Goal: Information Seeking & Learning: Learn about a topic

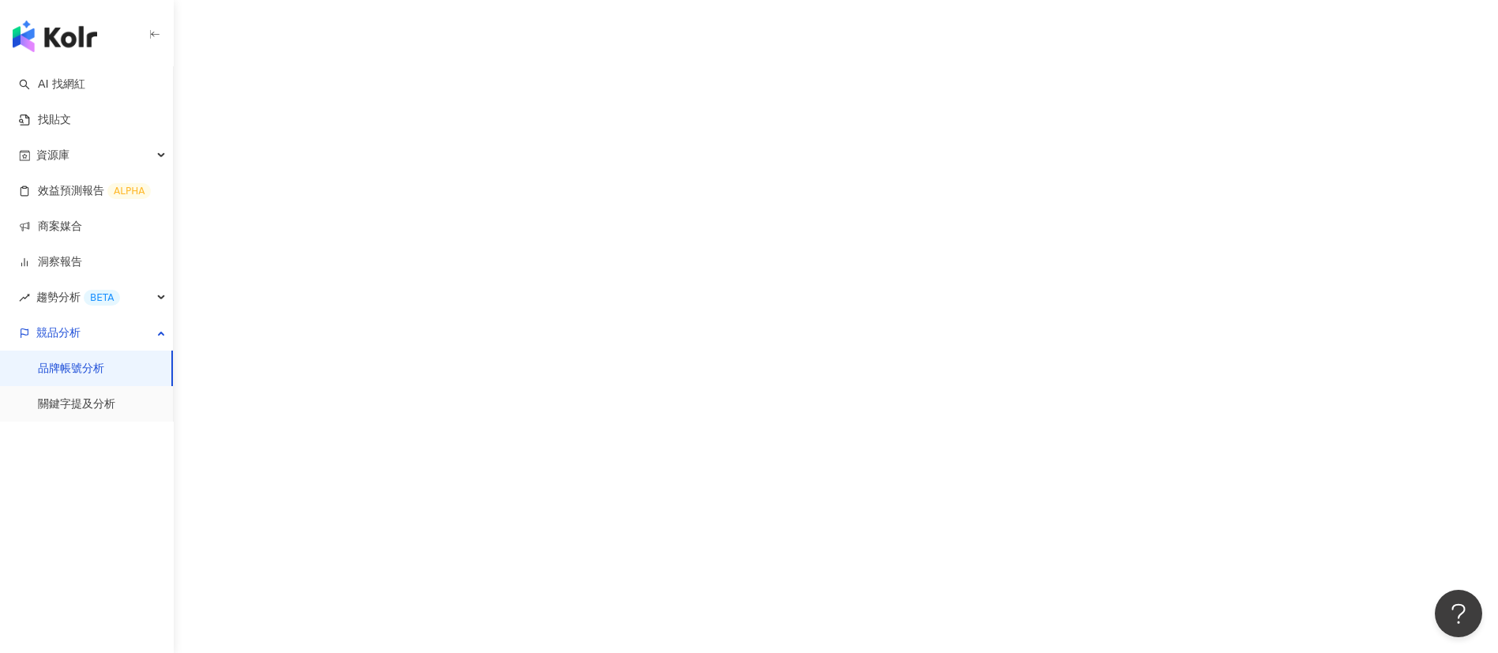
drag, startPoint x: 96, startPoint y: 88, endPoint x: 329, endPoint y: 133, distance: 236.5
click at [85, 88] on link "AI 找網紅" at bounding box center [52, 85] width 66 height 16
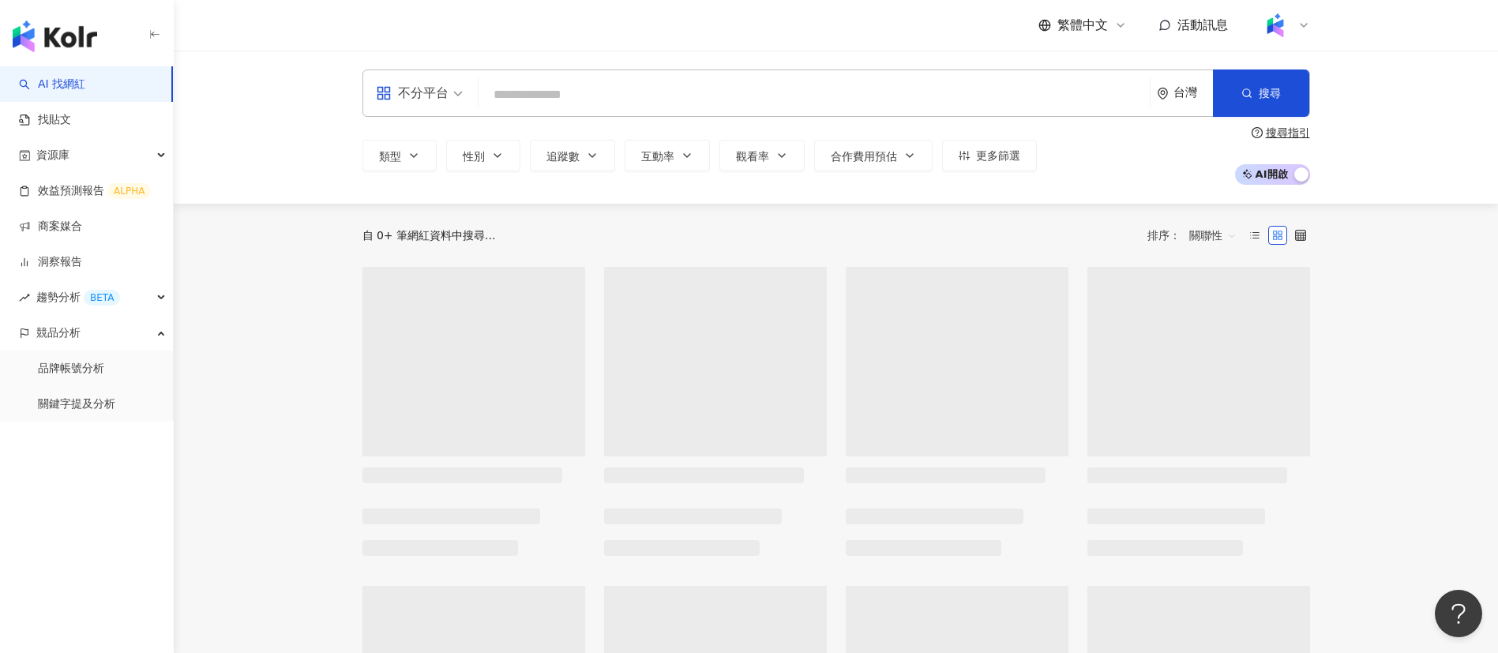
click at [622, 87] on input "search" at bounding box center [814, 95] width 659 height 30
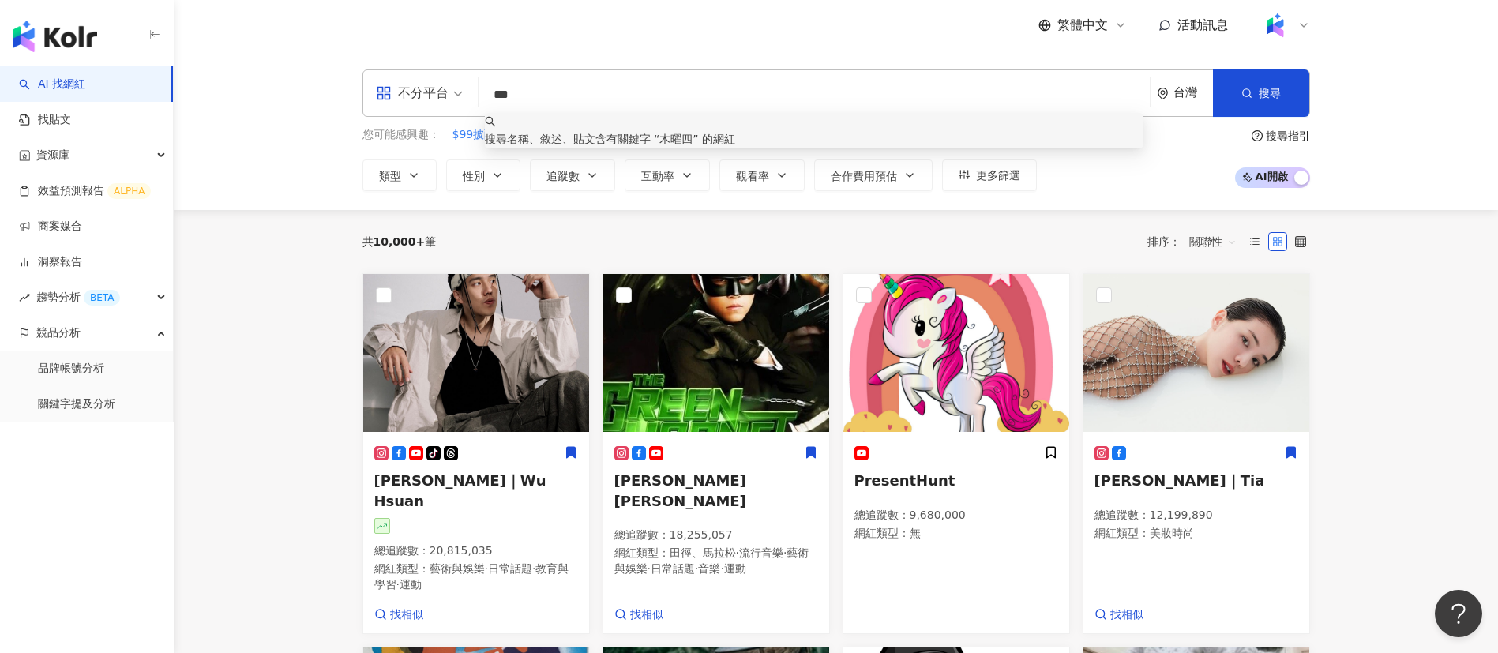
type input "**"
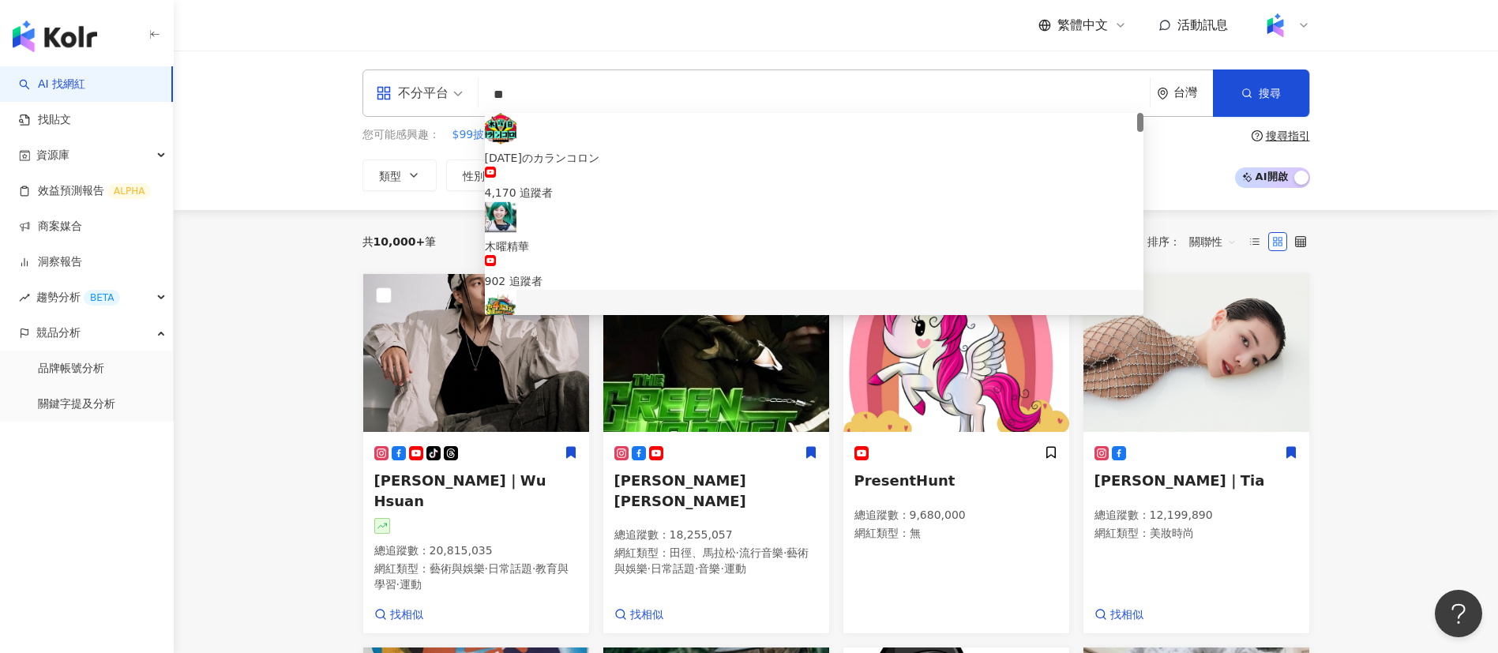
click at [663, 326] on span "木曜4超玩" at bounding box center [814, 334] width 659 height 17
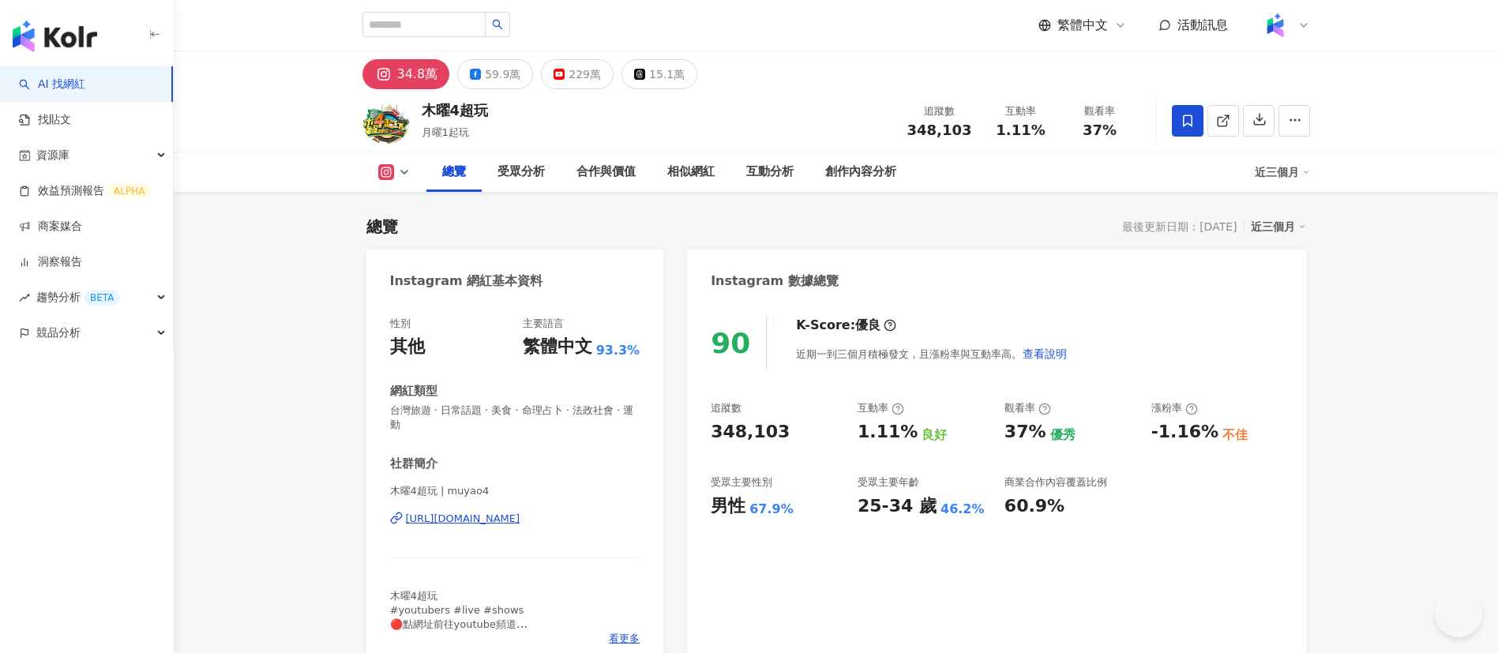
drag, startPoint x: 401, startPoint y: 106, endPoint x: 420, endPoint y: 108, distance: 19.1
click at [420, 108] on div "木曜4超玩 月曜1起玩 追蹤數 348,103 互動率 1.11% 觀看率 37%" at bounding box center [836, 120] width 1011 height 62
click at [579, 77] on div "229萬" at bounding box center [585, 74] width 32 height 22
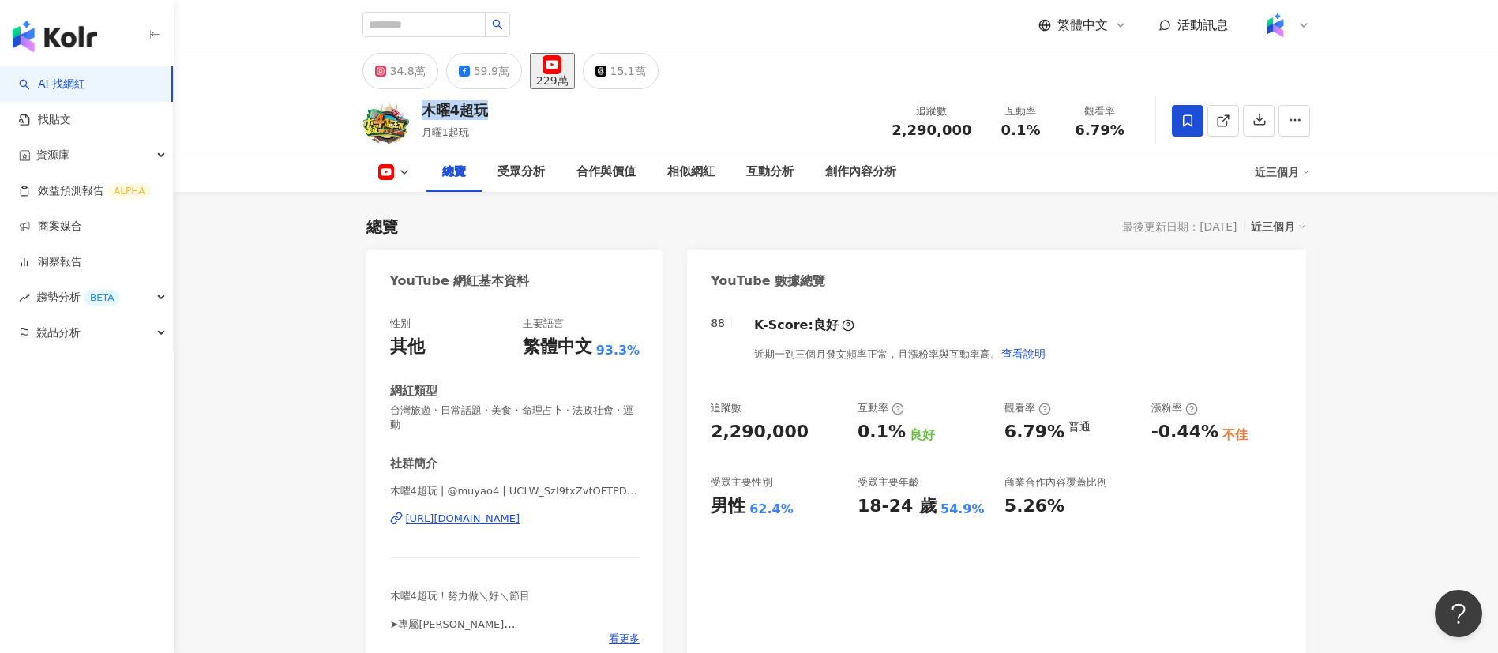
drag, startPoint x: 938, startPoint y: 126, endPoint x: 841, endPoint y: 7, distance: 153.8
click at [899, 128] on div "追蹤數 2,290,000" at bounding box center [931, 120] width 99 height 34
click at [511, 76] on button "59.9萬" at bounding box center [484, 71] width 76 height 36
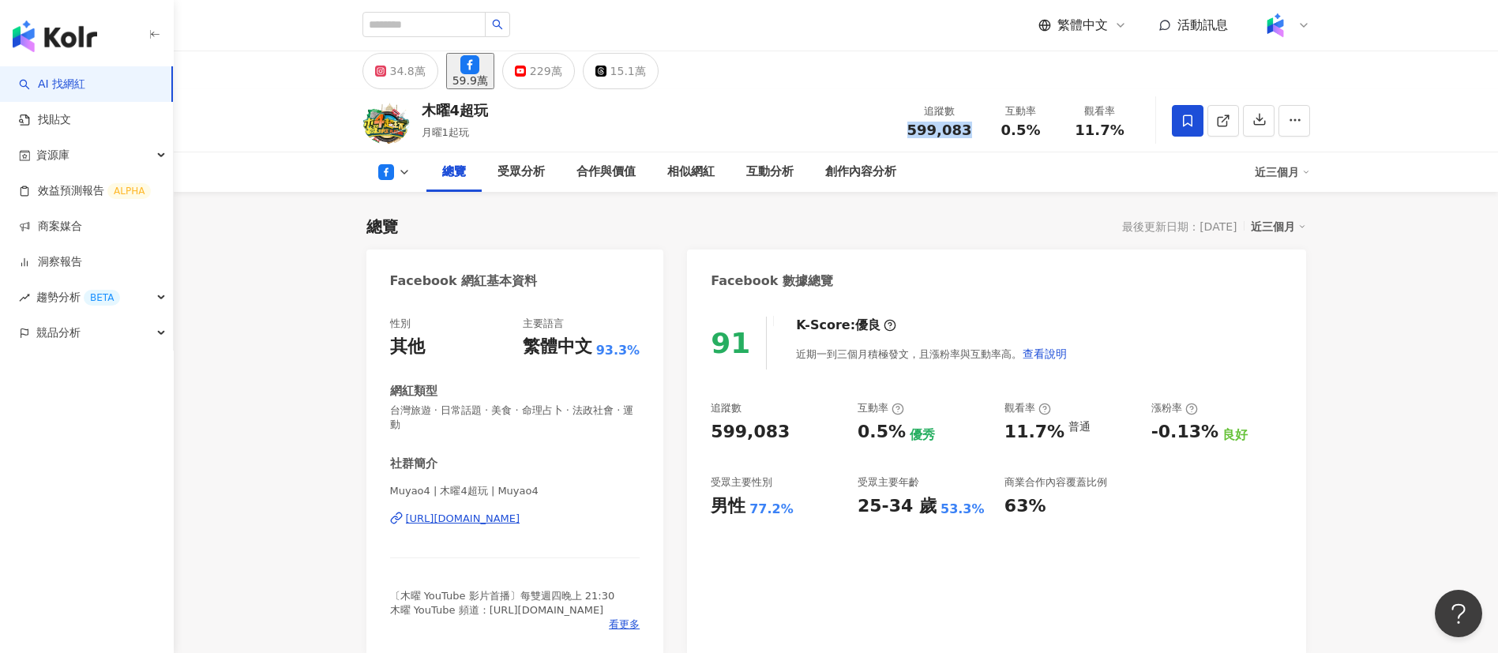
drag, startPoint x: 914, startPoint y: 130, endPoint x: 900, endPoint y: 126, distance: 14.0
click at [900, 126] on div "木曜4超玩 月曜1起玩 追蹤數 599,083 互動率 0.5% 觀看率 11.7%" at bounding box center [836, 120] width 1011 height 62
drag, startPoint x: 1122, startPoint y: 131, endPoint x: 1096, endPoint y: 130, distance: 26.1
click at [1075, 130] on div "11.7%" at bounding box center [1100, 130] width 60 height 16
drag, startPoint x: 1046, startPoint y: 129, endPoint x: 993, endPoint y: 129, distance: 52.1
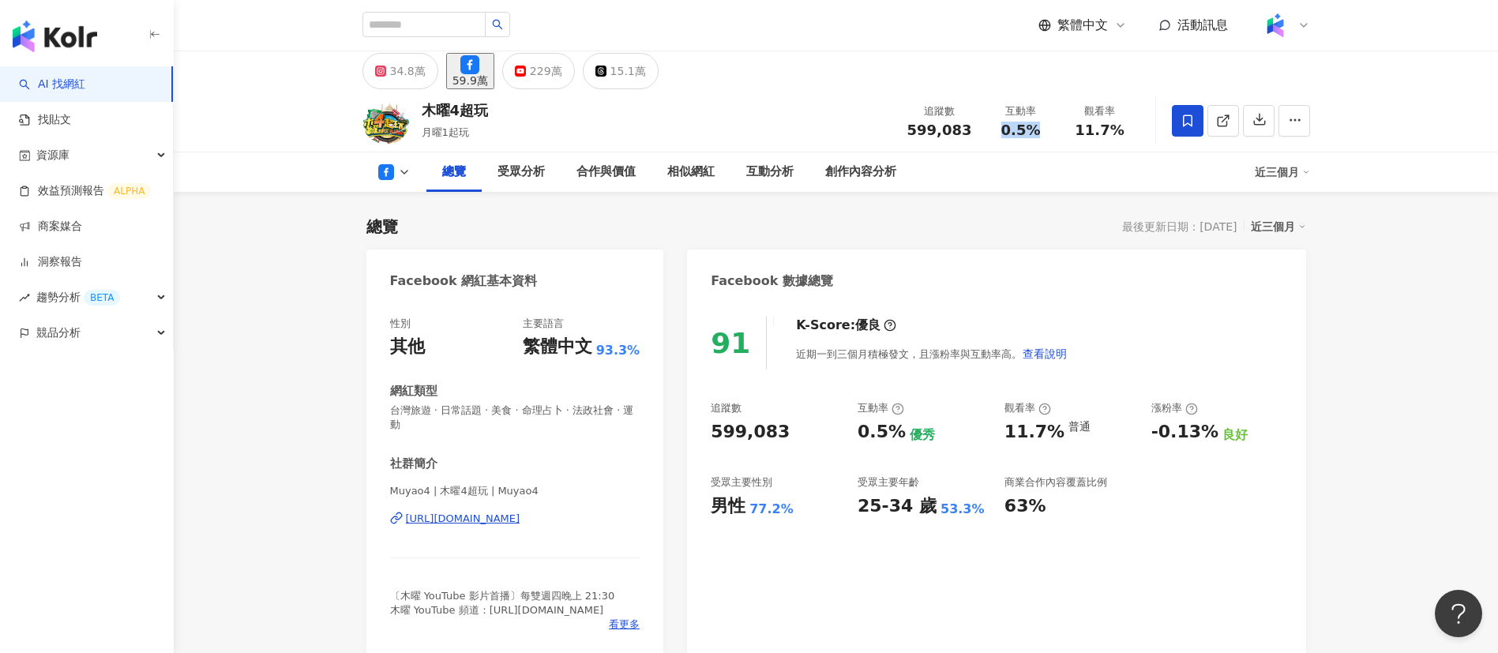
click at [993, 129] on div "0.5%" at bounding box center [1021, 130] width 60 height 16
copy span "0.5%"
click at [1232, 124] on link at bounding box center [1223, 121] width 32 height 32
click at [856, 171] on div "創作內容分析" at bounding box center [860, 172] width 71 height 19
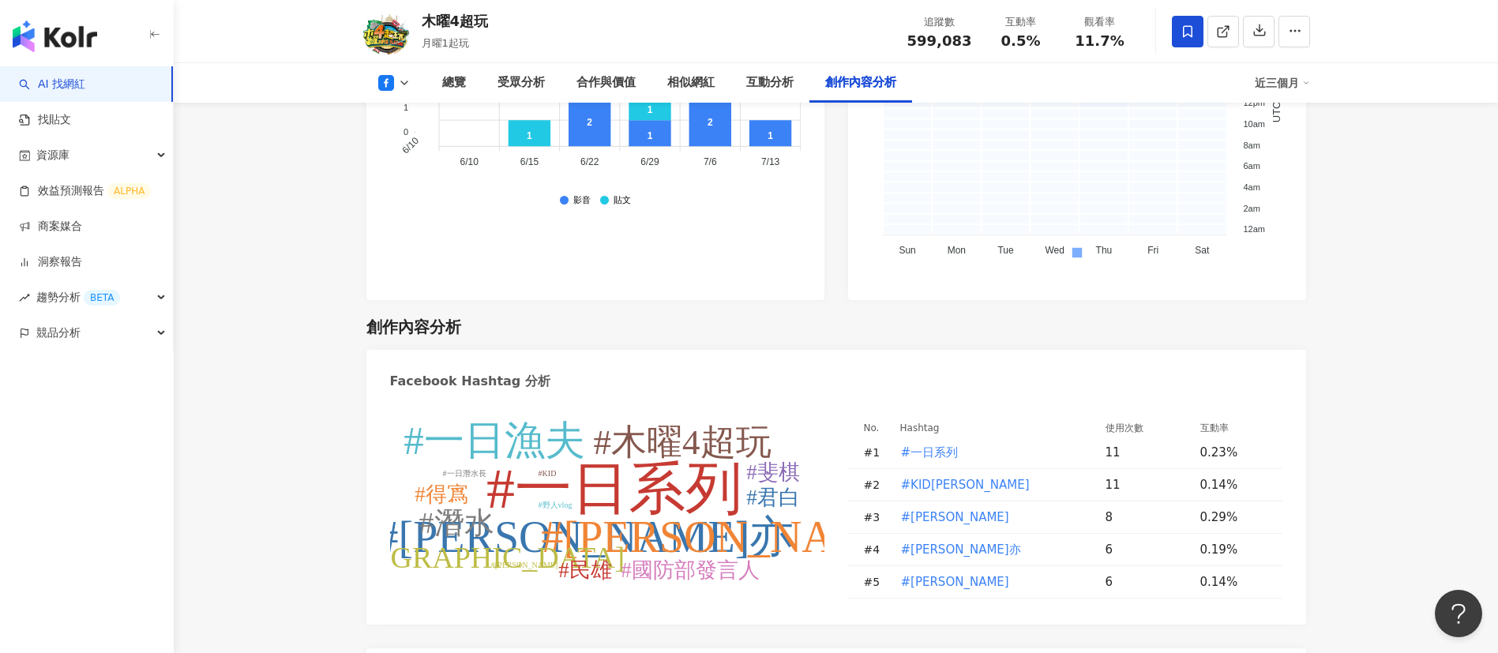
scroll to position [4234, 0]
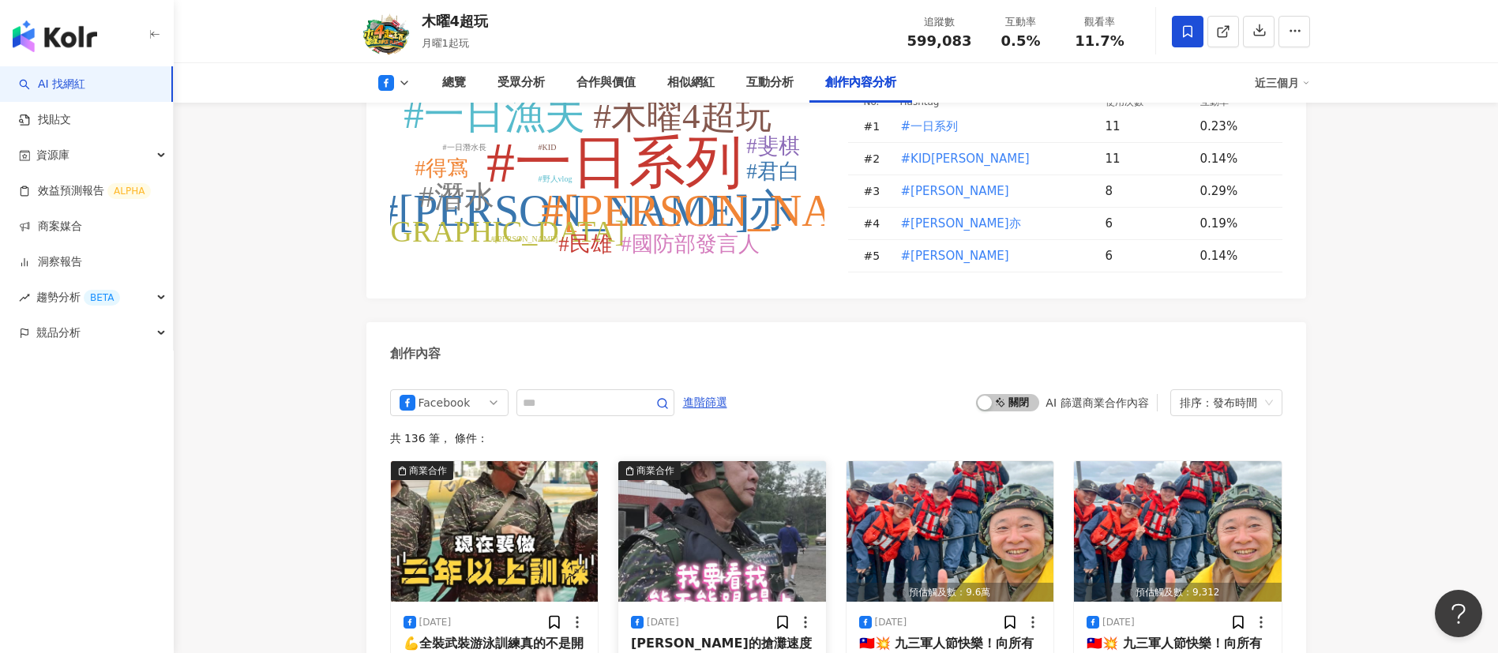
click at [691, 614] on div "[DATE]" at bounding box center [722, 622] width 182 height 16
click at [698, 634] on div "[PERSON_NAME]的搶灘速度令人鼻酸😂 完整版請看👉[URL][DOMAIN_NAME] #[PERSON_NAME]#民雄 #斐棋 #君白 #得寪 …" at bounding box center [722, 653] width 182 height 36
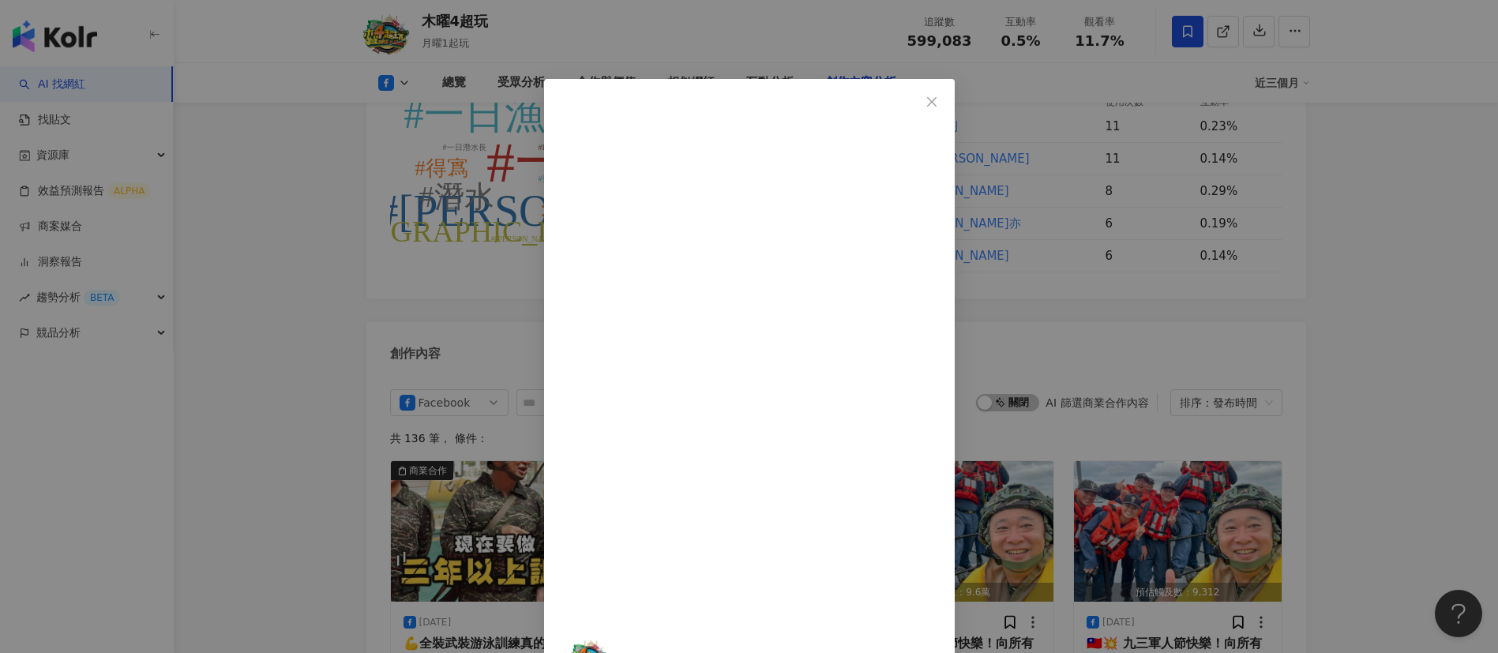
click at [1348, 517] on div "木曜4超玩 2025/9/5 邰哥的搶灘速度令人鼻酸😂 完整版請看👉https://youtu.be/BwN7ATMTO50 #邰智源 #民雄 #斐棋 #君白…" at bounding box center [749, 326] width 1498 height 653
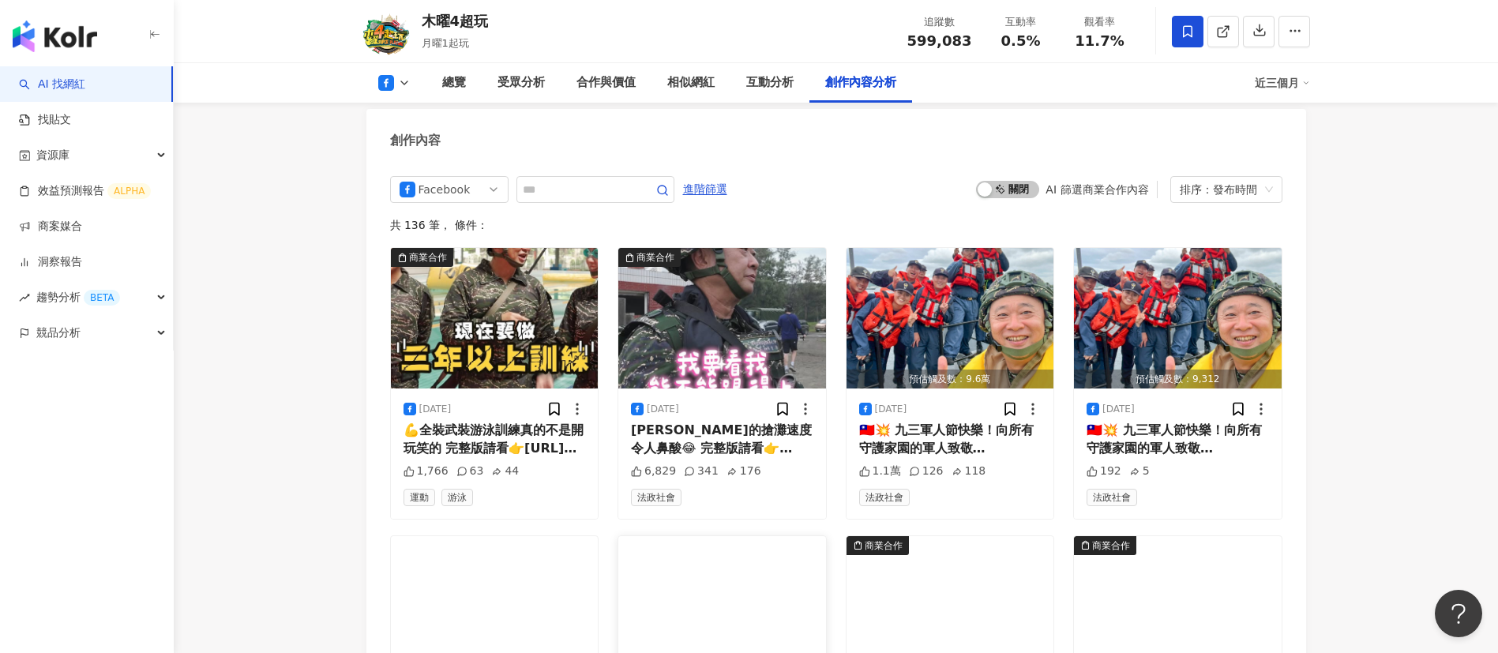
scroll to position [4480, 0]
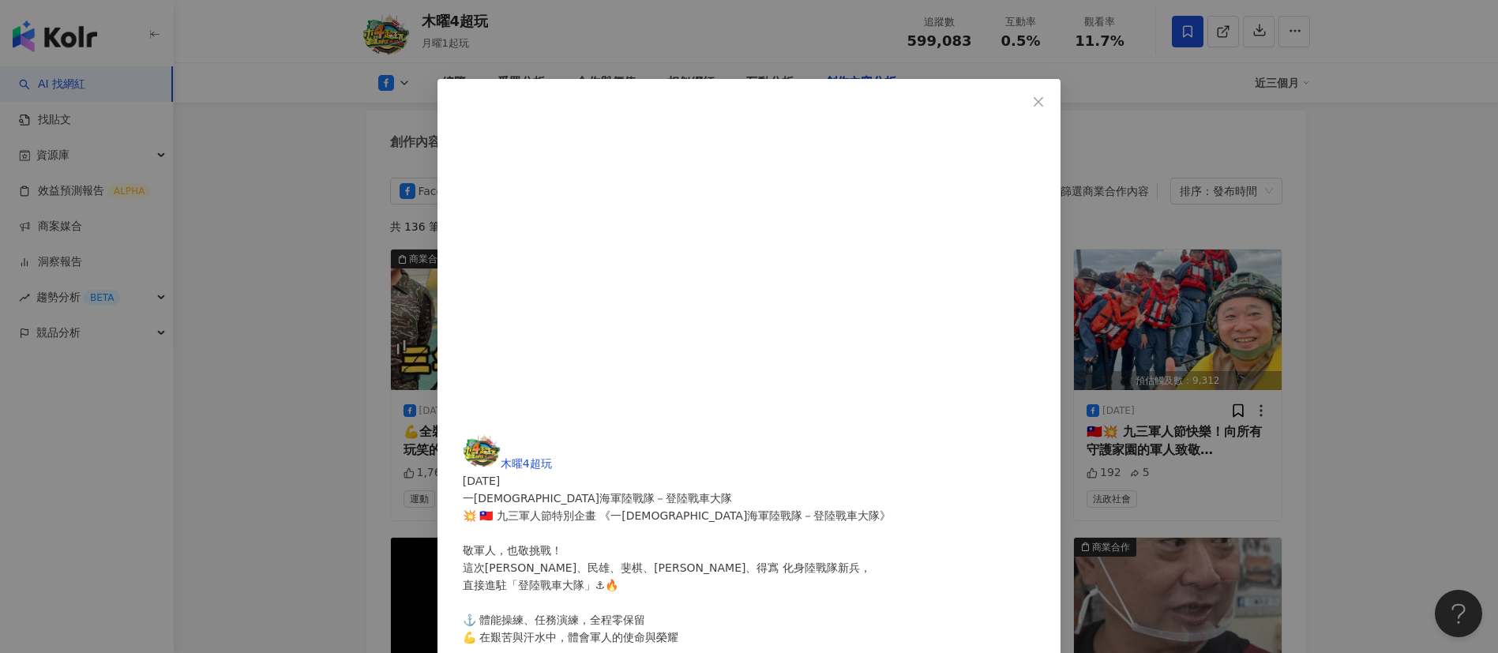
click at [1298, 190] on div "木曜4超玩 2025/9/2 一日海軍陸戰隊－登陸戰車大隊 💥 🇹🇼 九三軍人節特別企畫 《一日海軍陸戰隊－登陸戰車大隊》 敬軍人，也敬挑戰！ 這次邰哥、民雄…" at bounding box center [749, 326] width 1498 height 653
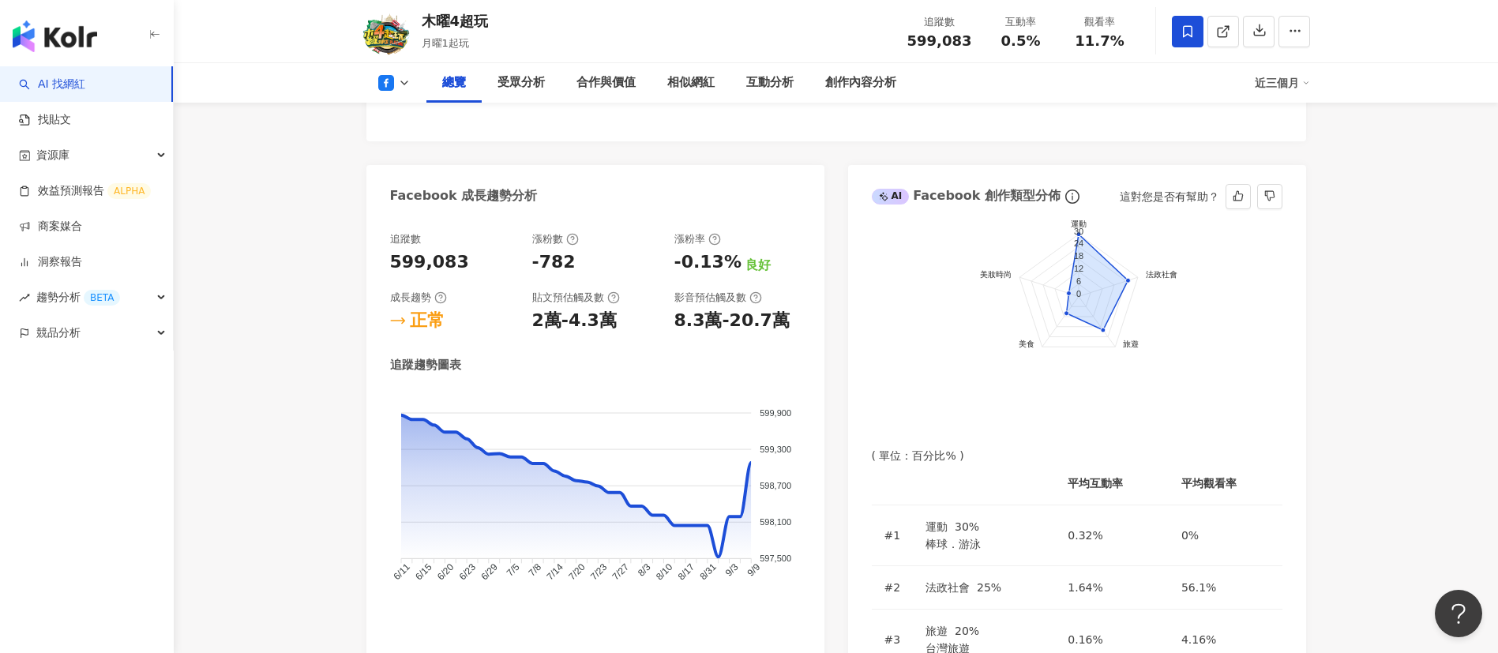
scroll to position [737, 0]
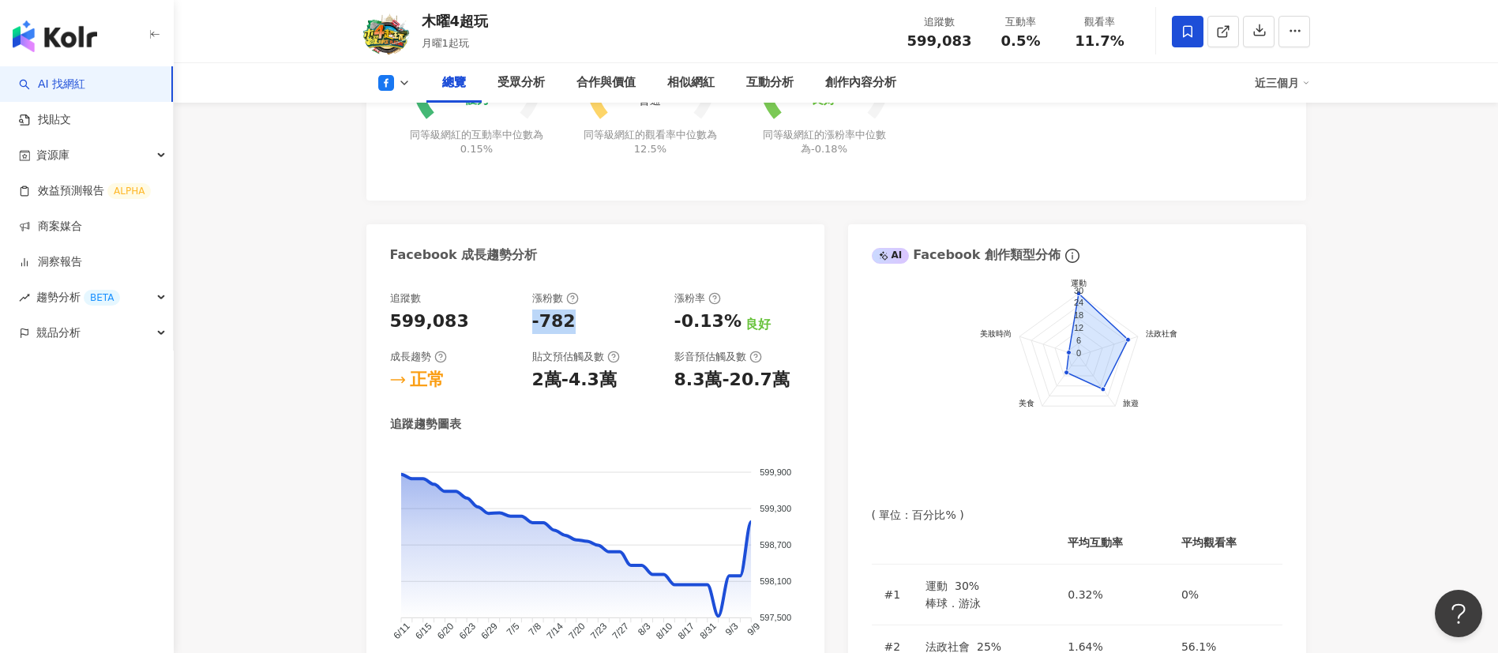
drag, startPoint x: 577, startPoint y: 321, endPoint x: 527, endPoint y: 329, distance: 51.0
click at [527, 329] on div "追蹤數 599,083 漲粉數 -782 漲粉率 -0.13% 良好 成長趨勢 正常 貼文預估觸及數 2萬-4.3萬 影音預估觸及數 8.3萬-20.7萬" at bounding box center [595, 341] width 411 height 101
copy div "-782"
click at [395, 81] on button at bounding box center [394, 83] width 64 height 16
click at [428, 177] on button "YouTube" at bounding box center [408, 185] width 73 height 22
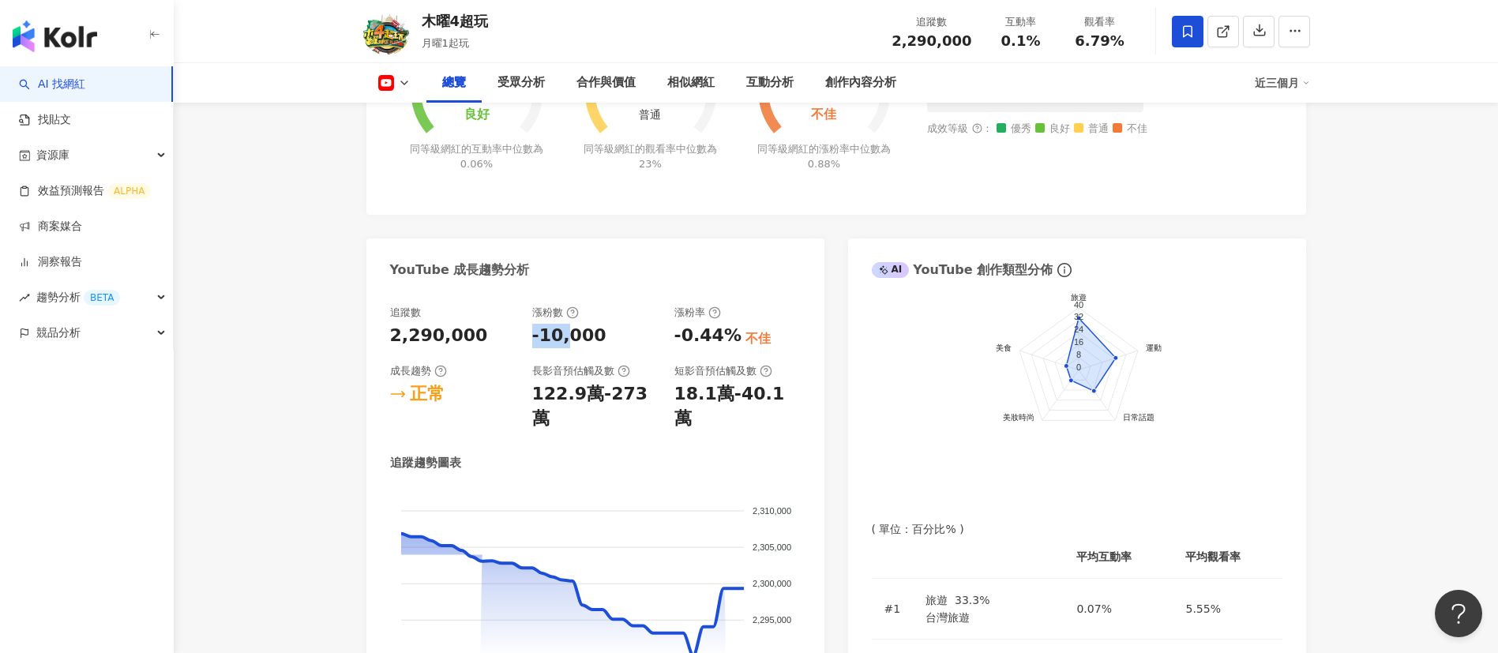
scroll to position [751, 0]
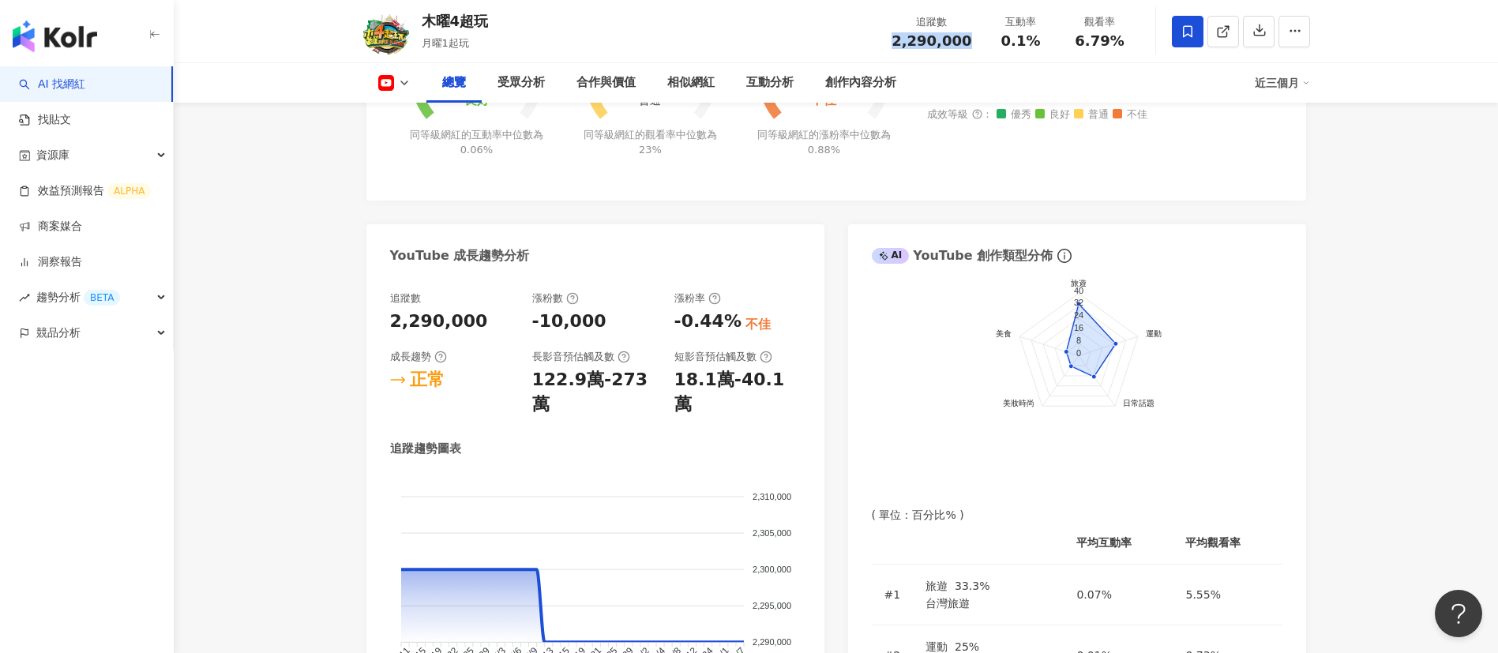
drag, startPoint x: 974, startPoint y: 45, endPoint x: 892, endPoint y: 45, distance: 81.3
click at [892, 45] on div "木曜4超玩 月曜1起玩 追蹤數 2,290,000 互動率 0.1% 觀看率 6.79%" at bounding box center [836, 31] width 1011 height 62
copy span "2,290,000"
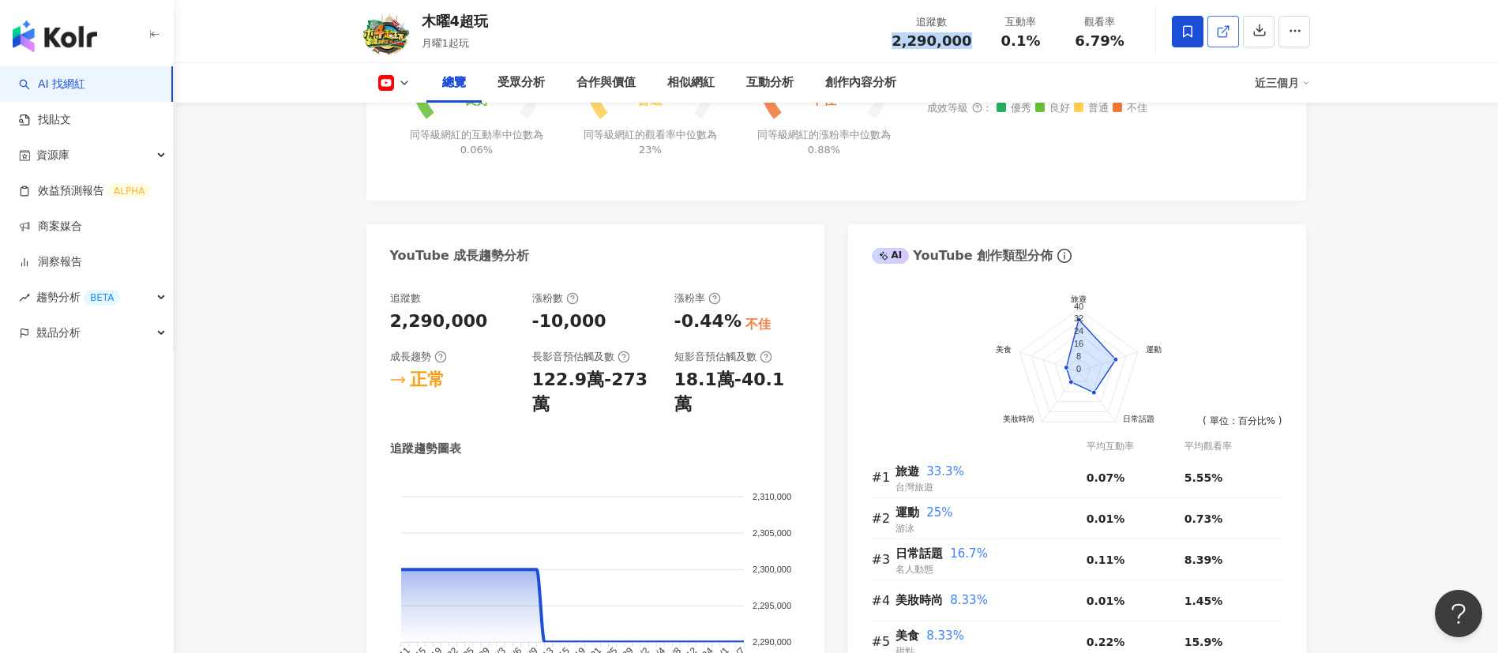
scroll to position [751, 0]
click at [1228, 43] on link at bounding box center [1223, 32] width 32 height 32
click at [1274, 84] on div "近三個月" at bounding box center [1282, 82] width 55 height 25
click at [1290, 143] on link "近六個月" at bounding box center [1289, 149] width 44 height 13
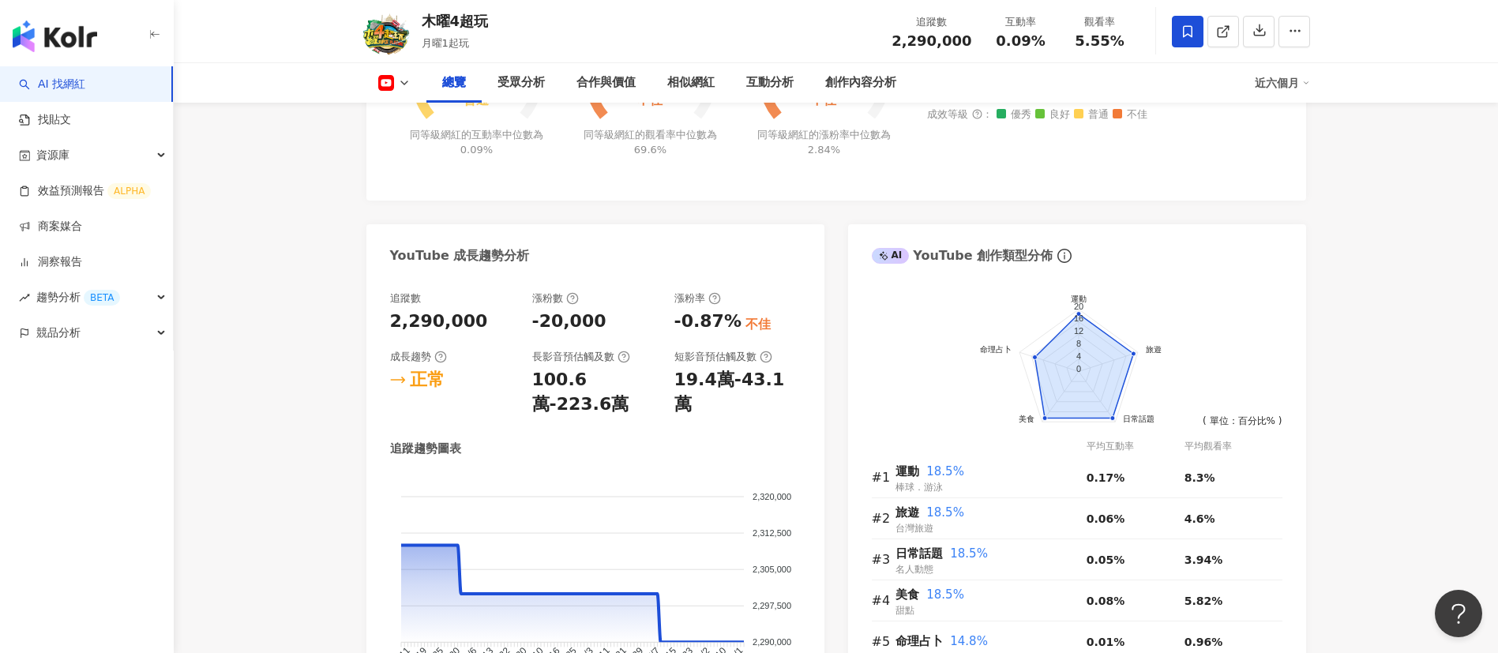
click at [1275, 88] on div "近六個月" at bounding box center [1282, 82] width 55 height 25
click at [1286, 124] on link "近三個月" at bounding box center [1289, 117] width 44 height 13
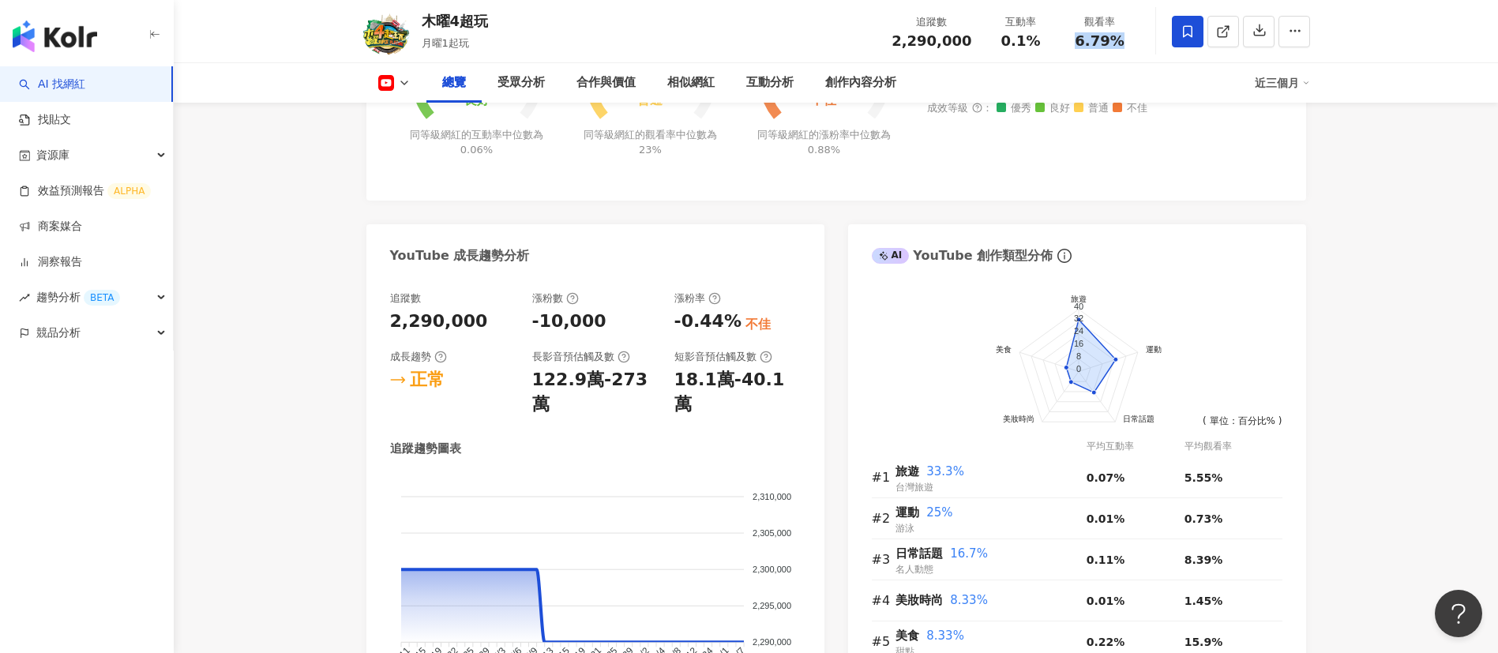
drag, startPoint x: 1127, startPoint y: 46, endPoint x: 1067, endPoint y: 46, distance: 60.0
click at [1067, 46] on div "觀看率 6.79%" at bounding box center [1100, 31] width 79 height 34
click at [890, 69] on div "創作內容分析" at bounding box center [860, 82] width 103 height 39
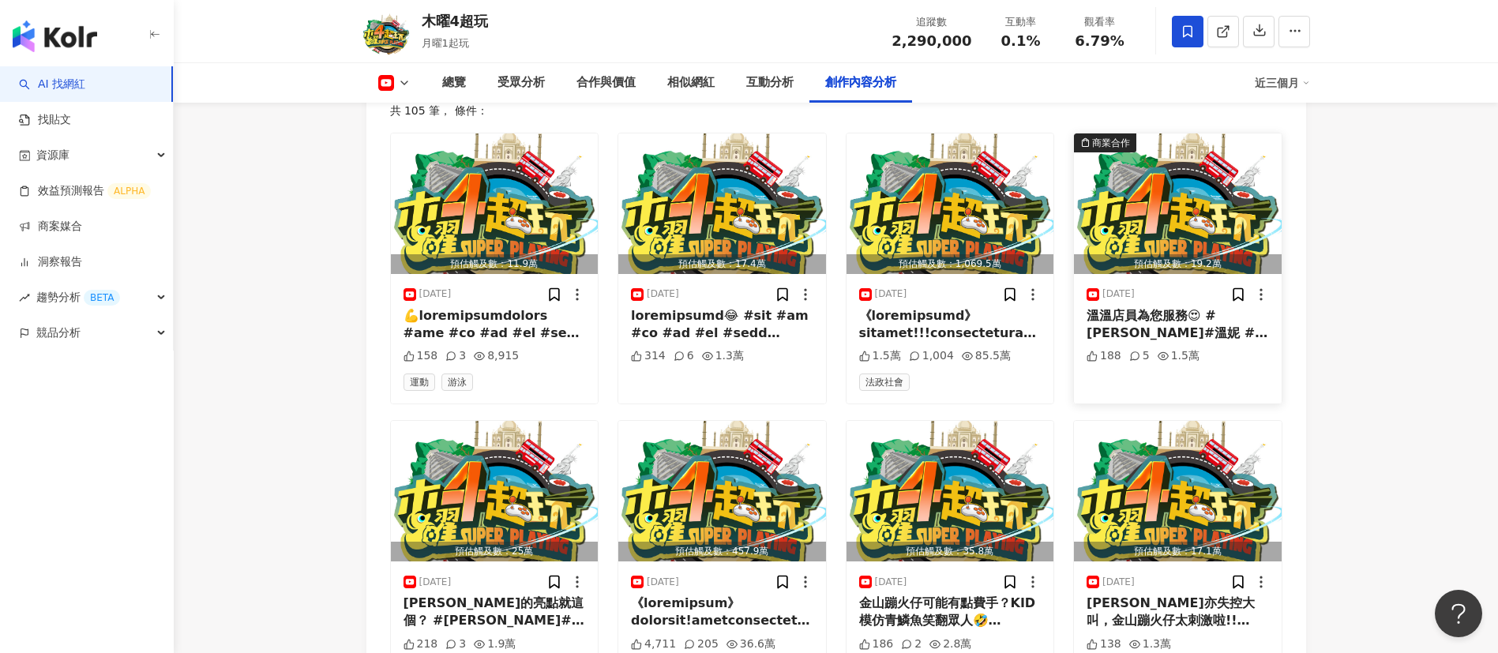
scroll to position [4404, 0]
click at [1003, 306] on div at bounding box center [950, 324] width 182 height 36
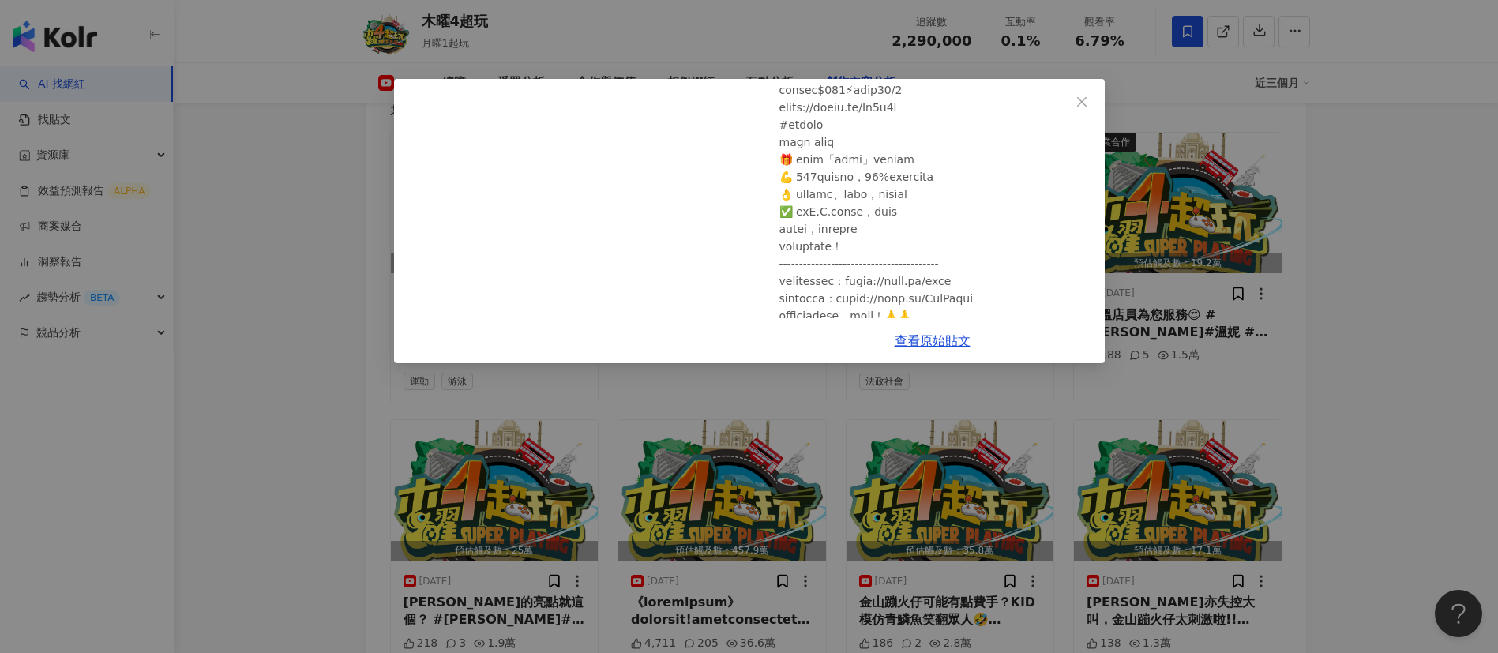
scroll to position [173, 0]
click at [930, 344] on link "查看原始貼文" at bounding box center [933, 340] width 76 height 15
click at [301, 366] on div "木曜4超玩 2025/9/3 《一日系列第二百四十一集》要督導還要搶灘!!!邰哥能帶領大家達成任務嗎?! - 一日海軍陸戰隊之登陸戰車大隊ft.民雄.斐棋.君…" at bounding box center [749, 326] width 1498 height 653
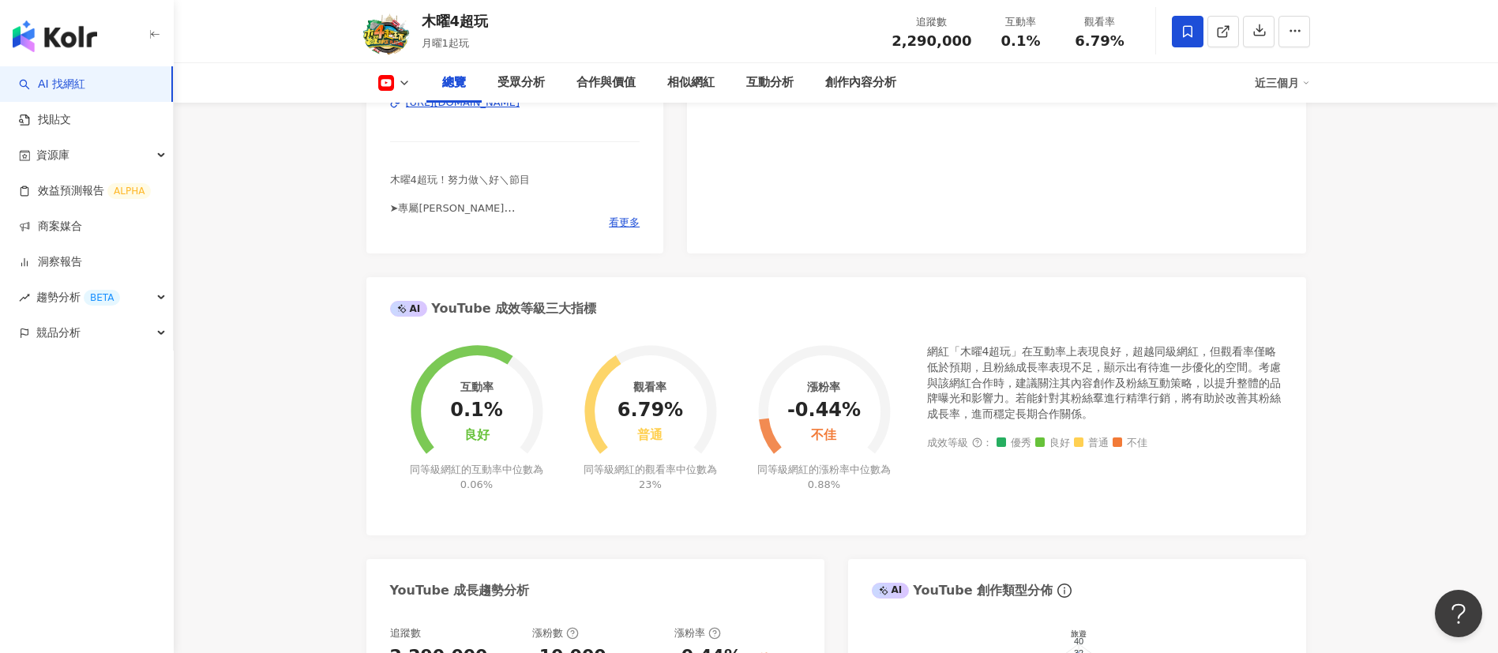
click at [386, 430] on div "互動率 0.1% 良好 同等級網紅的互動率中位數為 0.06% 觀看率 6.79% 普通 同等級網紅的觀看率中位數為 23% 漲粉率 -0.44% 不佳 同等…" at bounding box center [836, 432] width 940 height 206
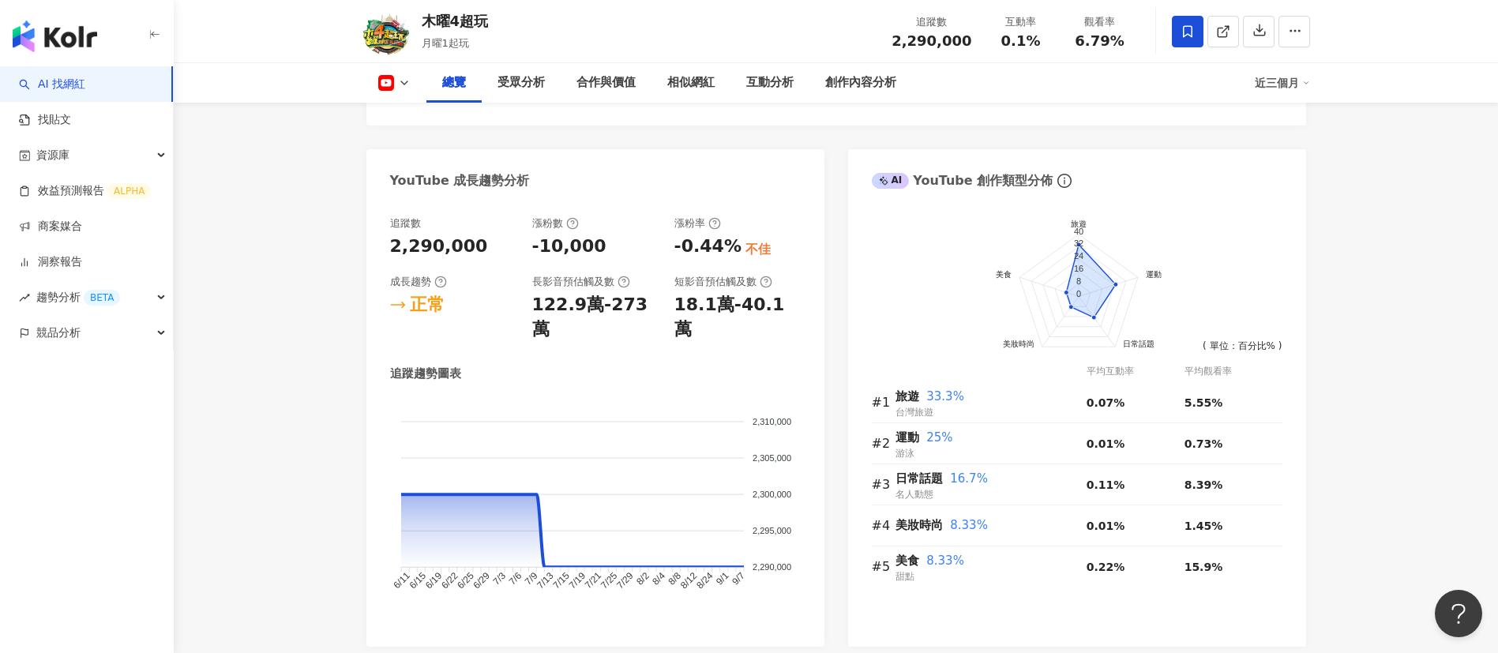
scroll to position [787, 0]
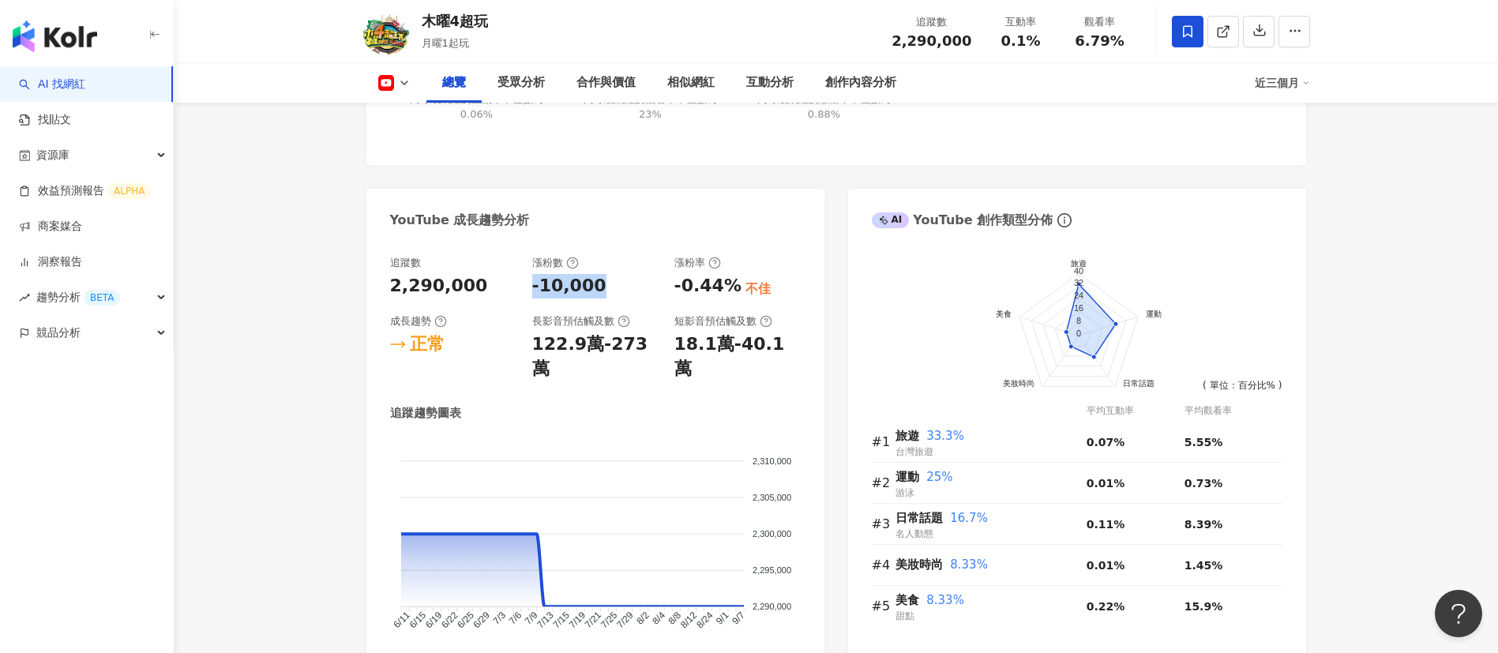
drag, startPoint x: 603, startPoint y: 280, endPoint x: 525, endPoint y: 284, distance: 78.3
click at [525, 284] on div "追蹤數 2,290,000 漲粉數 -10,000 漲粉率 -0.44% 不佳 成長趨勢 正常 長影音預估觸及數 122.9萬-273萬 短影音預估觸及數 1…" at bounding box center [595, 319] width 411 height 126
copy div "-10,000"
click at [1294, 75] on div "近三個月" at bounding box center [1282, 82] width 55 height 25
click at [1298, 149] on link "近六個月" at bounding box center [1289, 149] width 44 height 13
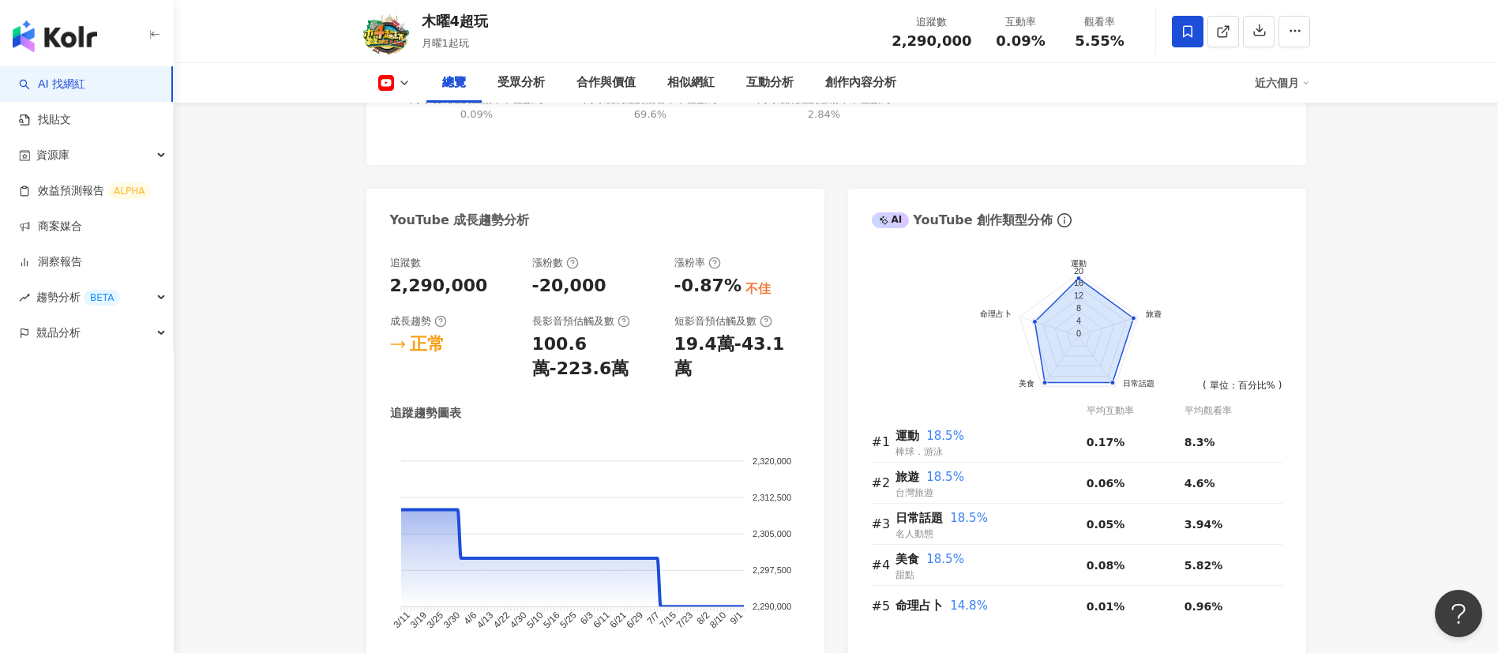
click at [1282, 82] on div "近六個月" at bounding box center [1282, 82] width 55 height 25
click at [1287, 118] on link "近三個月" at bounding box center [1289, 117] width 44 height 13
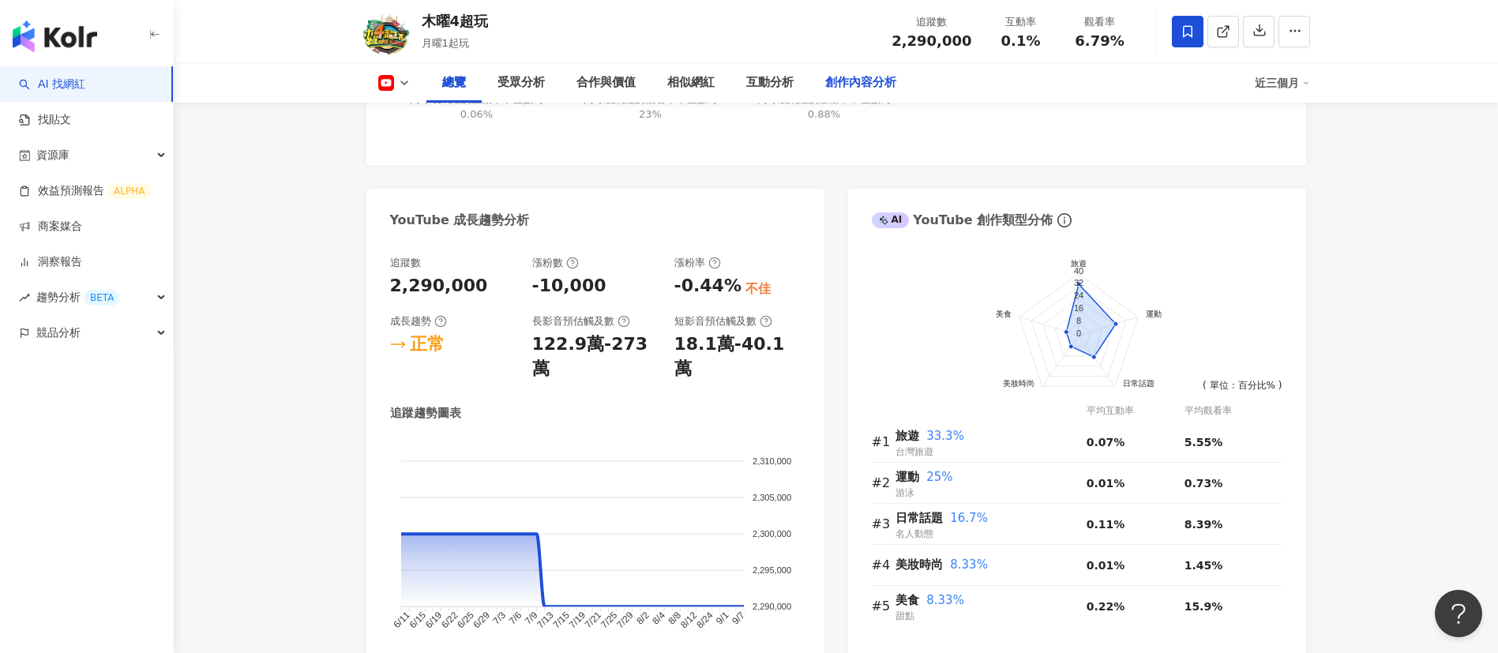
click at [828, 82] on div "創作內容分析" at bounding box center [860, 82] width 71 height 19
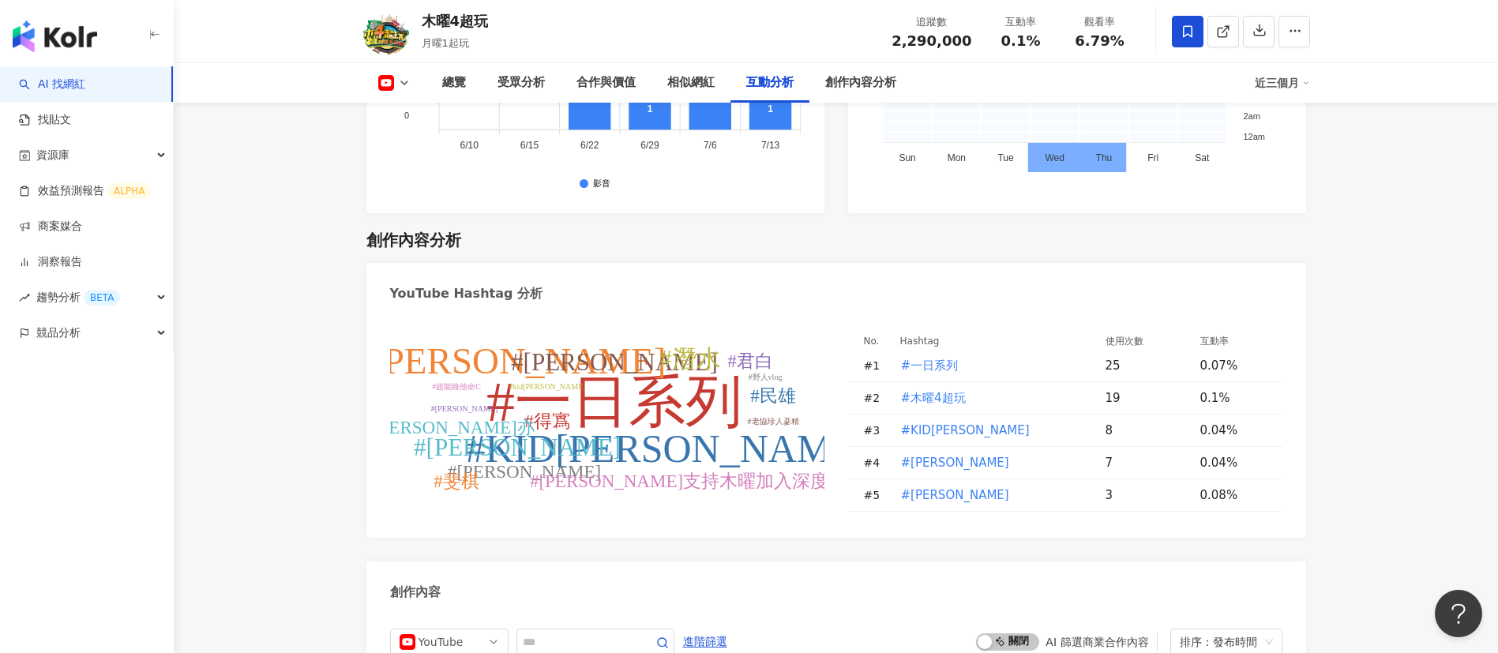
scroll to position [3827, 0]
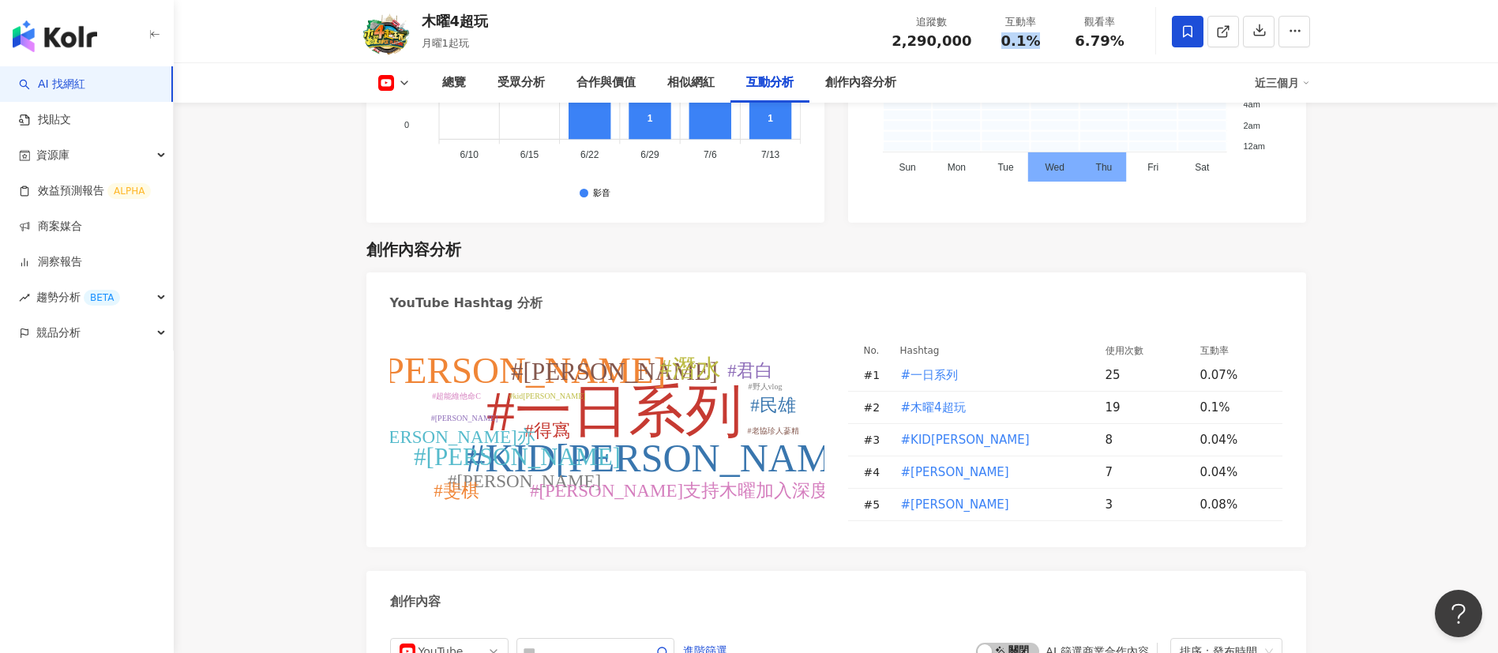
drag, startPoint x: 1046, startPoint y: 54, endPoint x: 986, endPoint y: 47, distance: 60.3
click at [986, 47] on div "追蹤數 2,290,000 互動率 0.1% 觀看率 6.79%" at bounding box center [1010, 31] width 257 height 47
copy span "0.1%"
click at [406, 78] on icon at bounding box center [404, 83] width 13 height 13
click at [409, 116] on button "Instagram" at bounding box center [419, 112] width 95 height 22
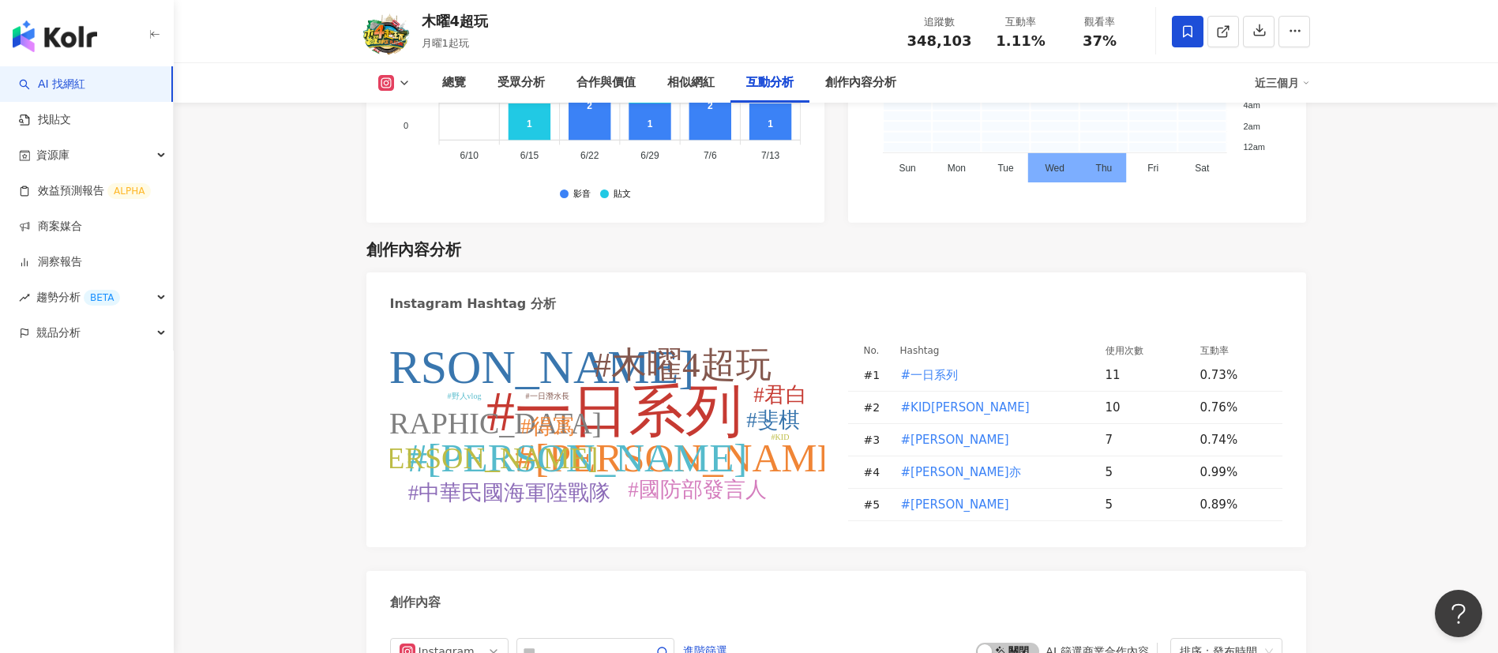
scroll to position [4466, 0]
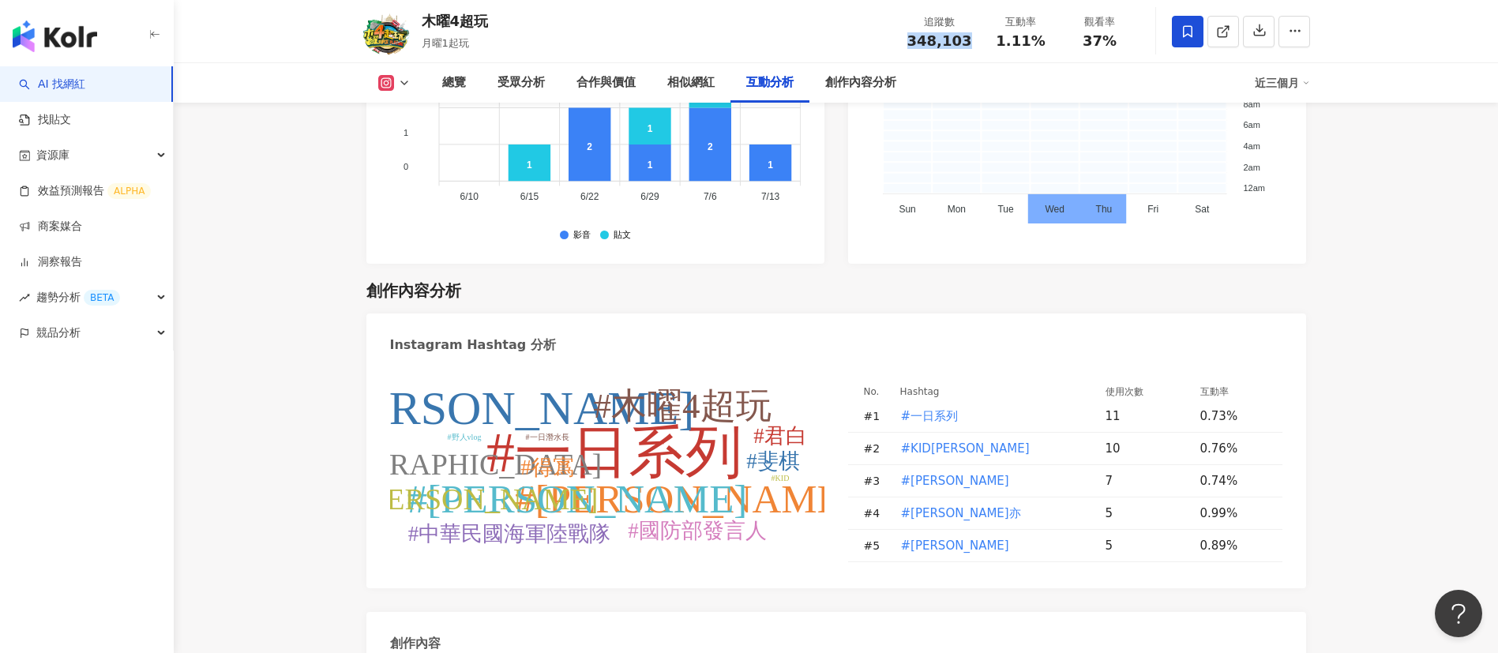
drag, startPoint x: 914, startPoint y: 38, endPoint x: 970, endPoint y: 41, distance: 56.2
click at [970, 41] on div "348,103" at bounding box center [939, 41] width 65 height 16
copy span "348,103"
click at [1229, 28] on polyline at bounding box center [1227, 28] width 4 height 4
click at [863, 71] on div "創作內容分析" at bounding box center [860, 82] width 103 height 39
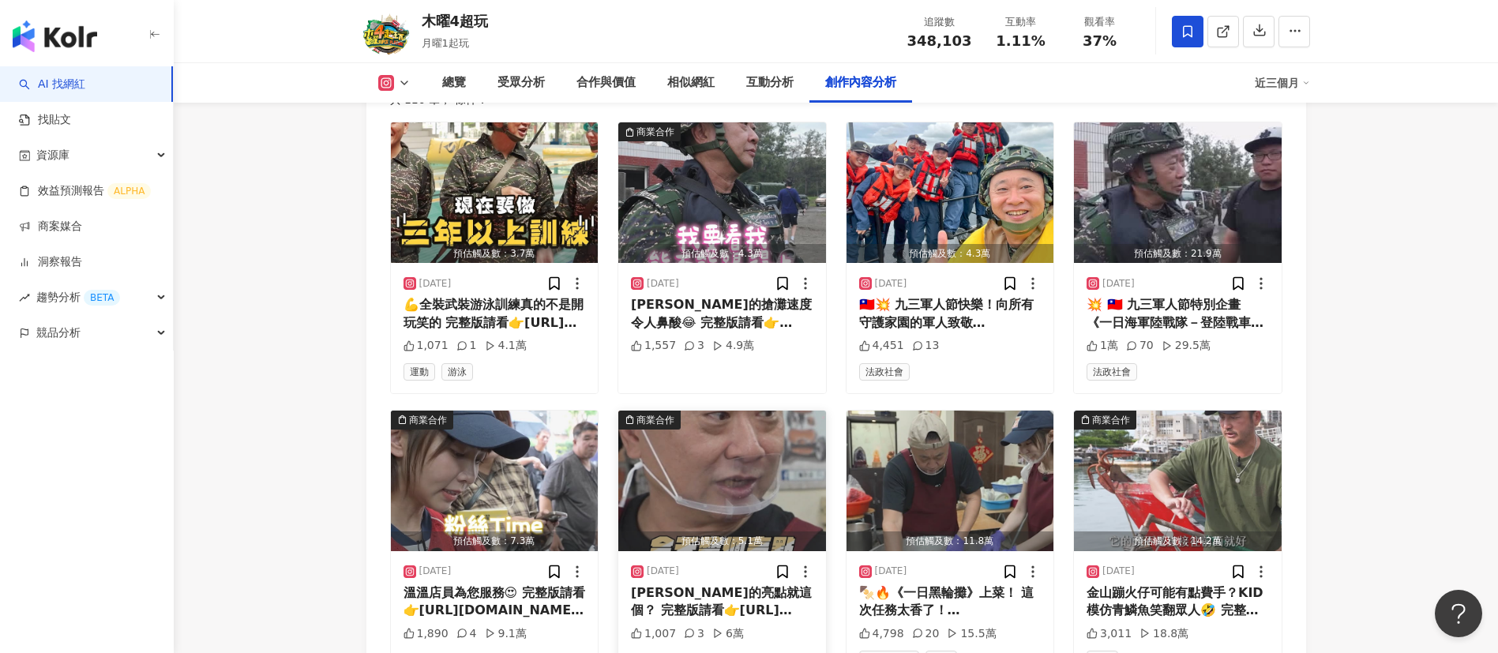
scroll to position [5099, 0]
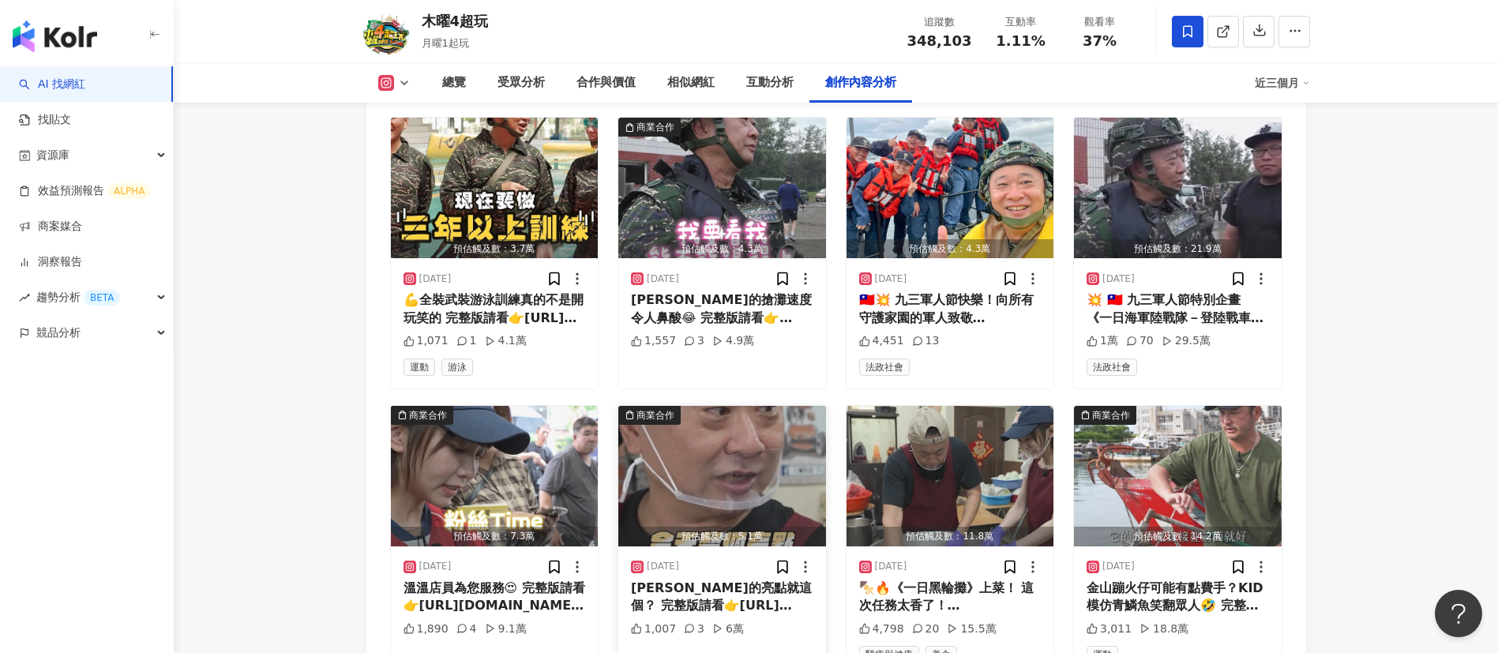
click at [710, 580] on div "[PERSON_NAME]的亮點就這個？ 完整版請看👉[URL][DOMAIN_NAME] #[PERSON_NAME]#[PERSON_NAME] #一日系列" at bounding box center [722, 598] width 182 height 36
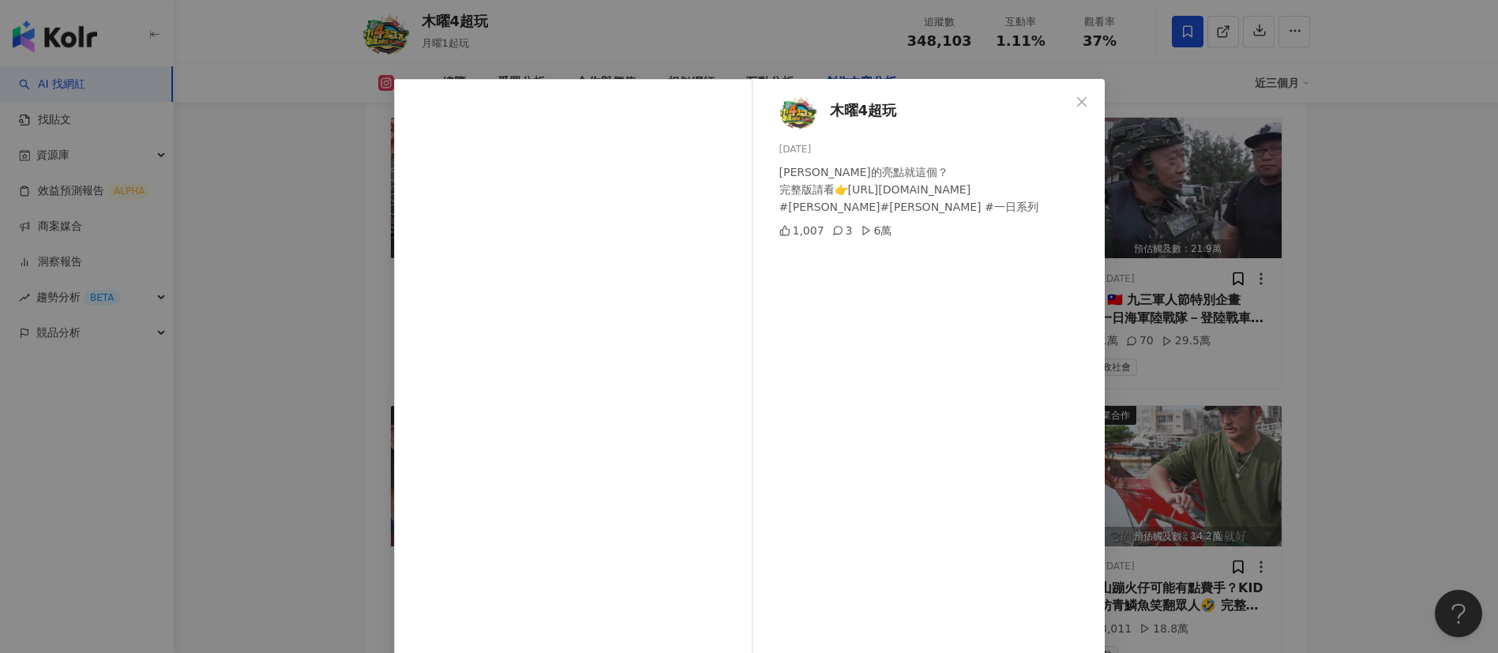
scroll to position [55, 0]
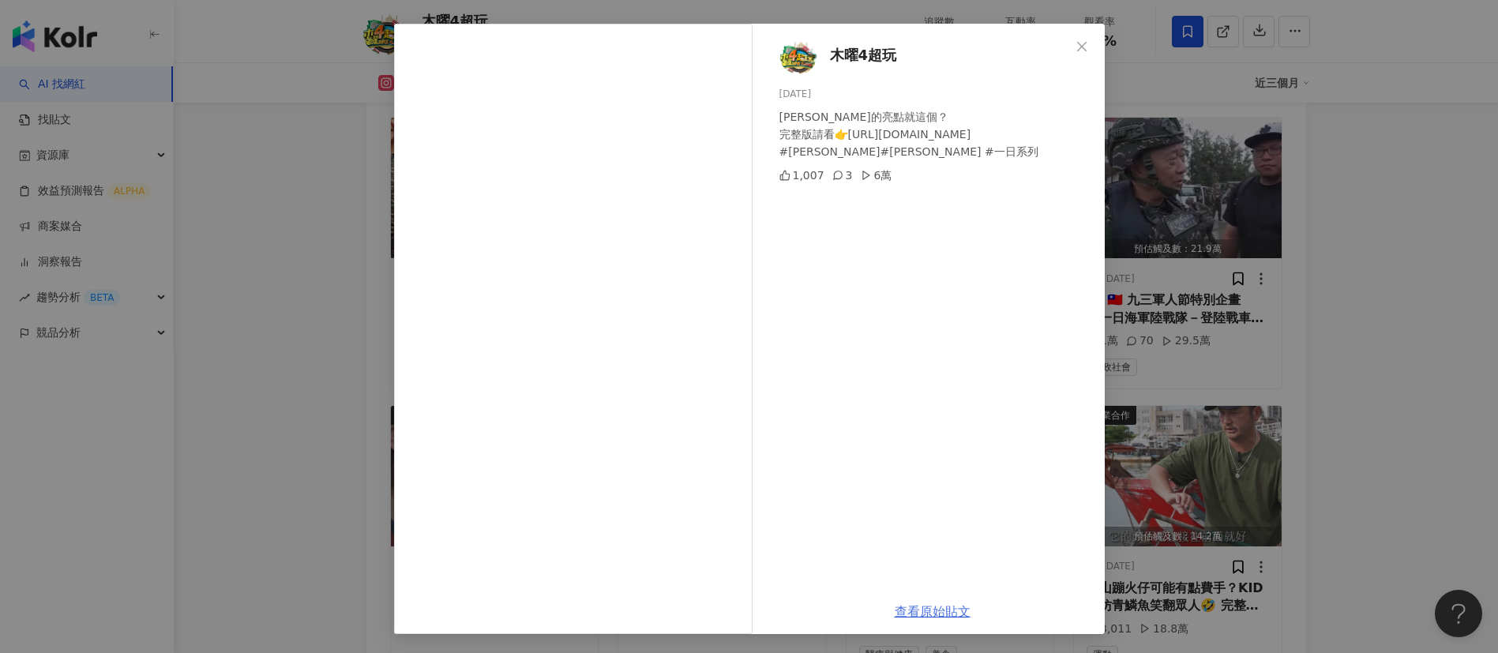
click at [912, 610] on link "查看原始貼文" at bounding box center [933, 611] width 76 height 15
click at [1175, 265] on div "木曜4超玩 [DATE] [PERSON_NAME]的亮點就這個？ 完整版請看👉[URL][DOMAIN_NAME] #[PERSON_NAME]#[PERS…" at bounding box center [749, 326] width 1498 height 653
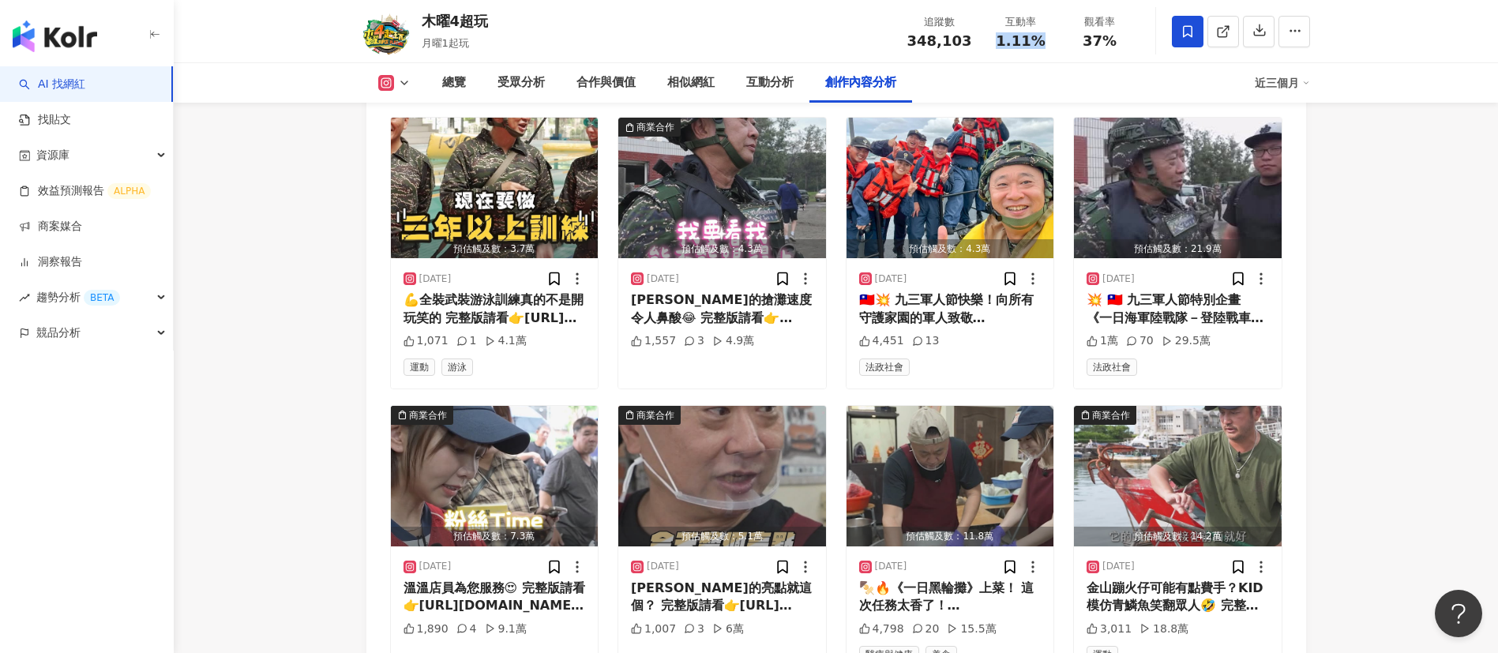
drag, startPoint x: 1050, startPoint y: 40, endPoint x: 999, endPoint y: 40, distance: 51.3
click at [999, 40] on div "1.11%" at bounding box center [1021, 41] width 60 height 16
copy span "1.11%"
drag, startPoint x: 1114, startPoint y: 36, endPoint x: 1084, endPoint y: 37, distance: 30.1
click at [1084, 37] on span "37%" at bounding box center [1100, 41] width 34 height 16
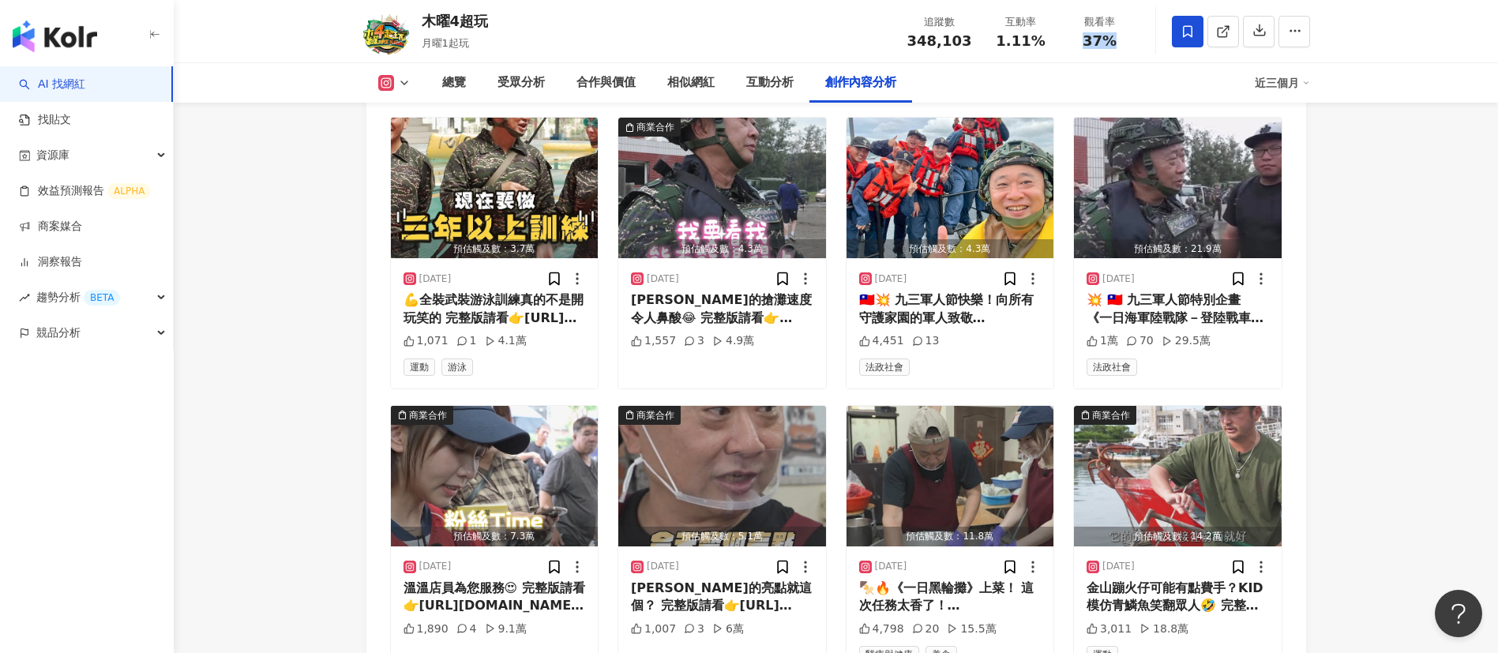
copy span "37%"
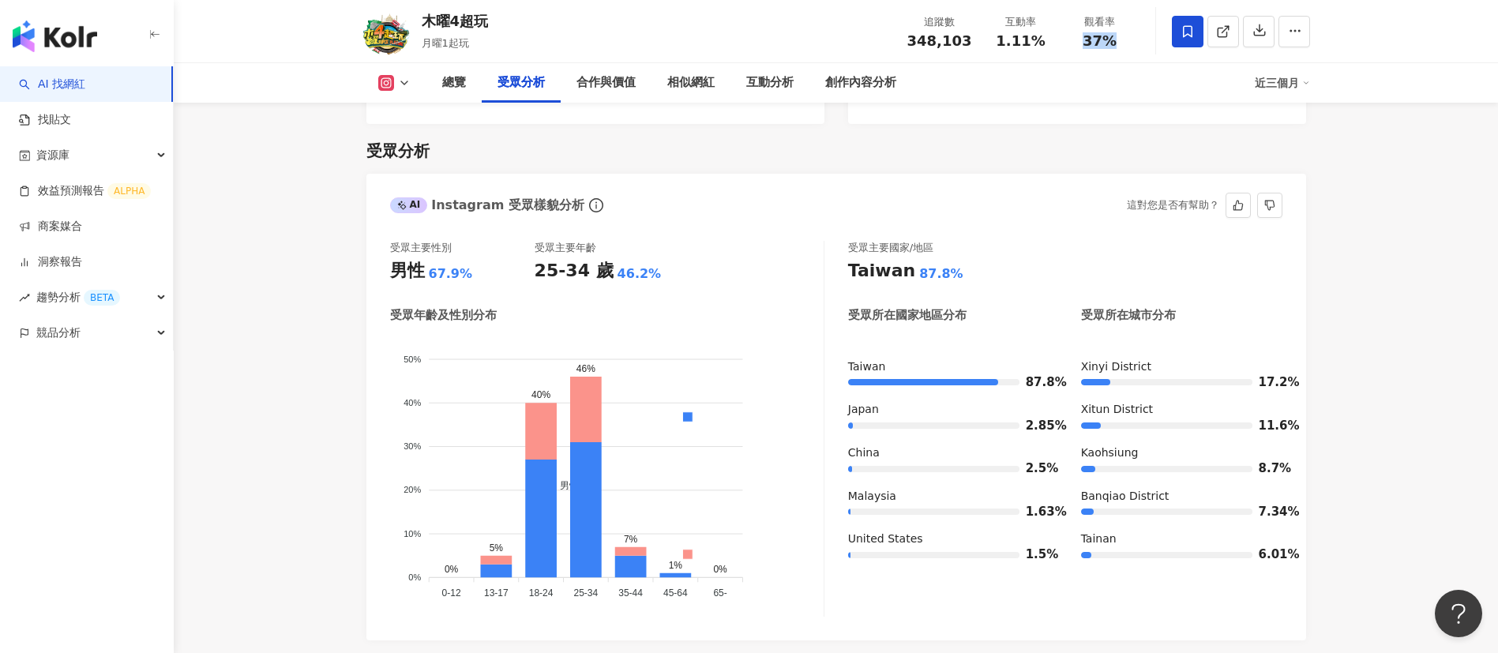
scroll to position [787, 0]
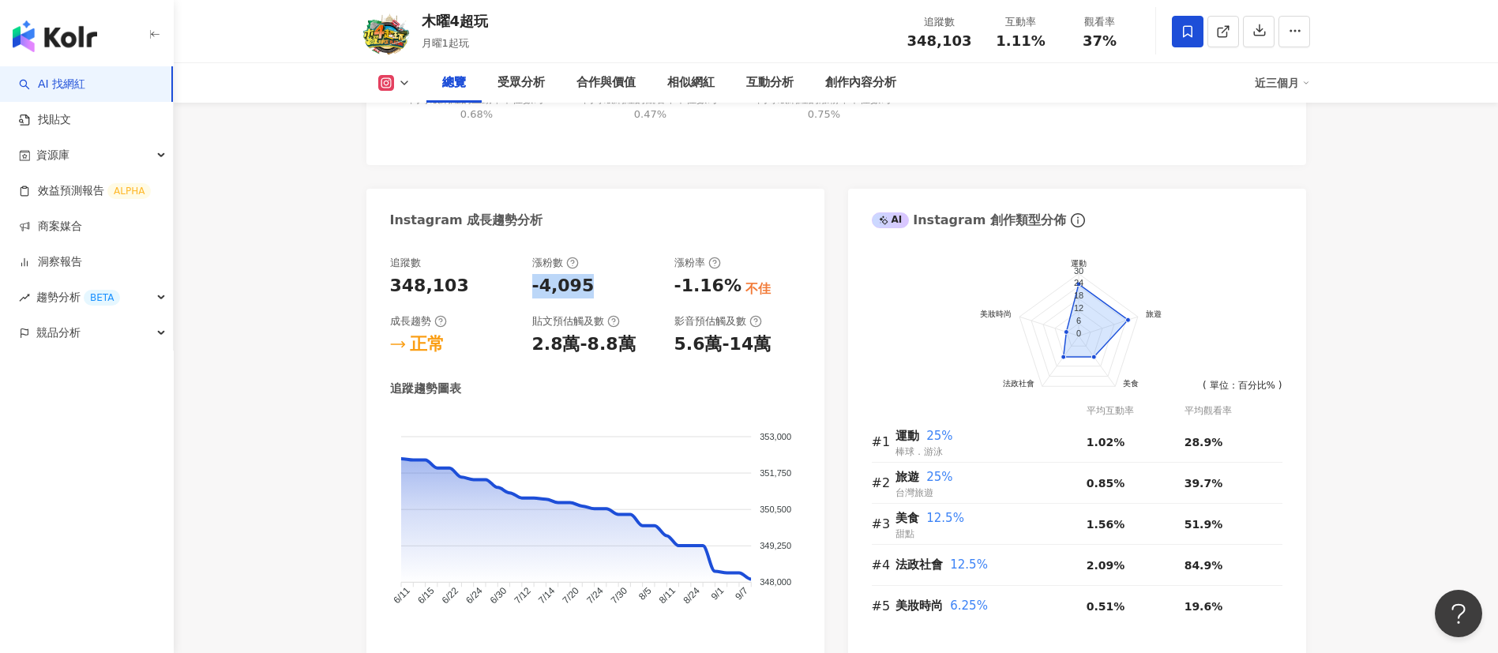
drag, startPoint x: 596, startPoint y: 293, endPoint x: 532, endPoint y: 291, distance: 64.0
click at [532, 291] on div "-4,095" at bounding box center [595, 286] width 126 height 24
copy div "-4,095"
click at [1283, 72] on div "近三個月" at bounding box center [1282, 82] width 55 height 25
click at [1289, 153] on link "近六個月" at bounding box center [1289, 149] width 44 height 17
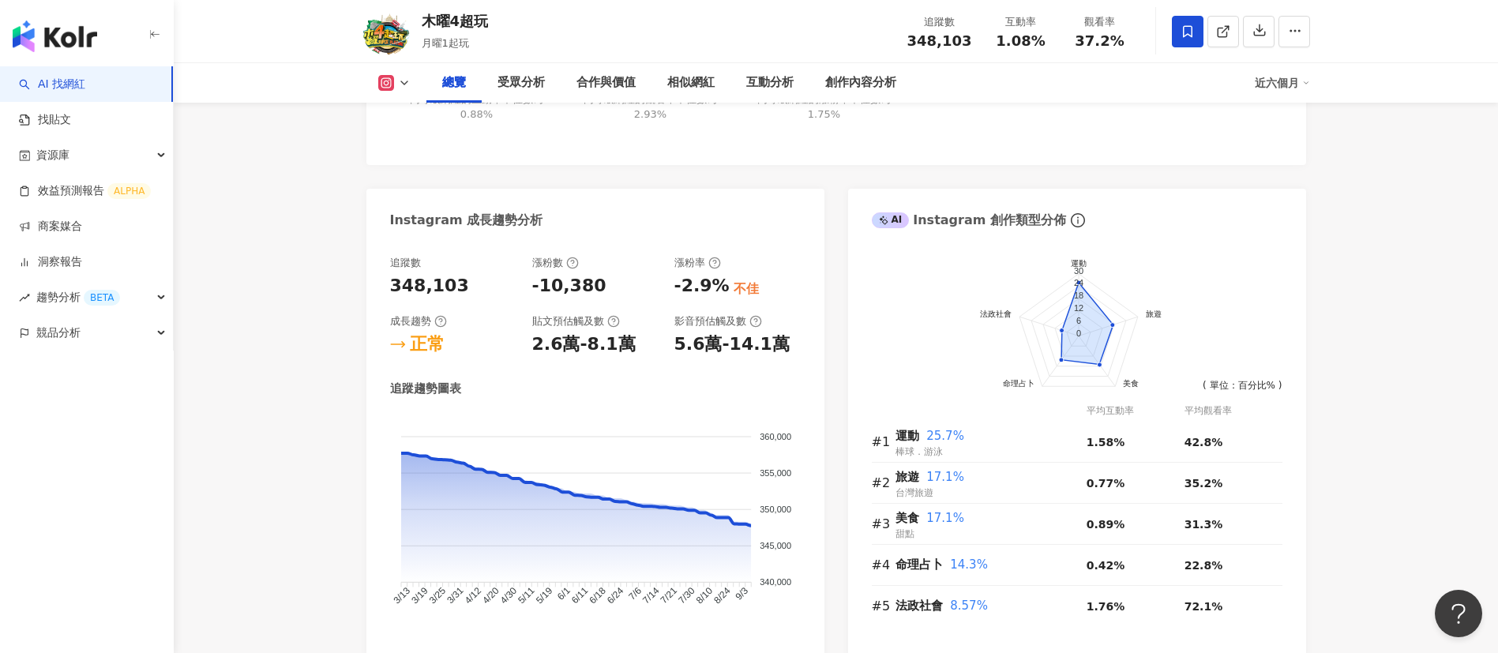
click at [1278, 85] on div "近六個月" at bounding box center [1282, 82] width 55 height 25
click at [1281, 115] on link "近三個月" at bounding box center [1289, 117] width 44 height 17
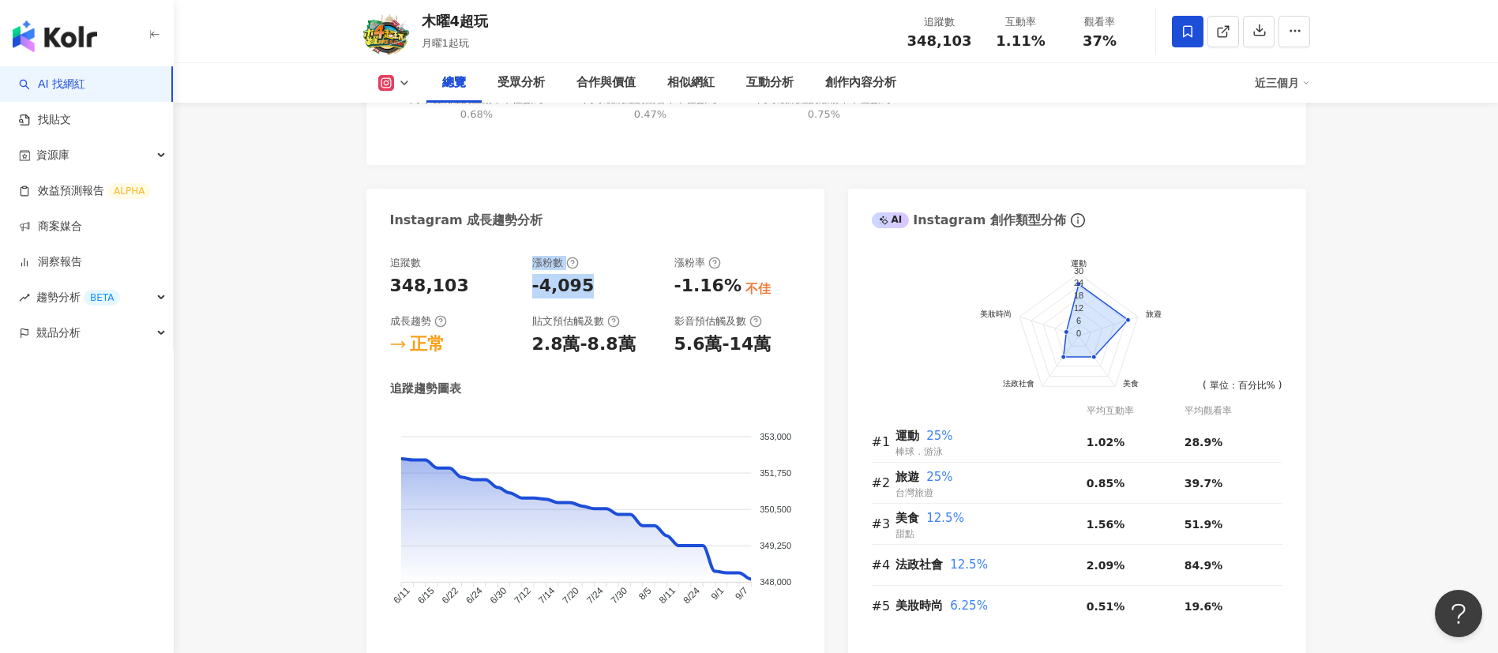
drag, startPoint x: 585, startPoint y: 287, endPoint x: 516, endPoint y: 289, distance: 69.5
click at [516, 289] on div "追蹤數 348,103 漲粉數 -4,095 漲粉率 -1.16% 不佳 成長趨勢 正常 貼文預估觸及數 2.8萬-8.8萬 影音預估觸及數 5.6萬-14萬" at bounding box center [595, 306] width 411 height 101
click at [569, 284] on div "-4,095" at bounding box center [563, 286] width 62 height 24
drag, startPoint x: 585, startPoint y: 287, endPoint x: 540, endPoint y: 289, distance: 45.0
click at [540, 289] on div "-4,095" at bounding box center [595, 286] width 126 height 24
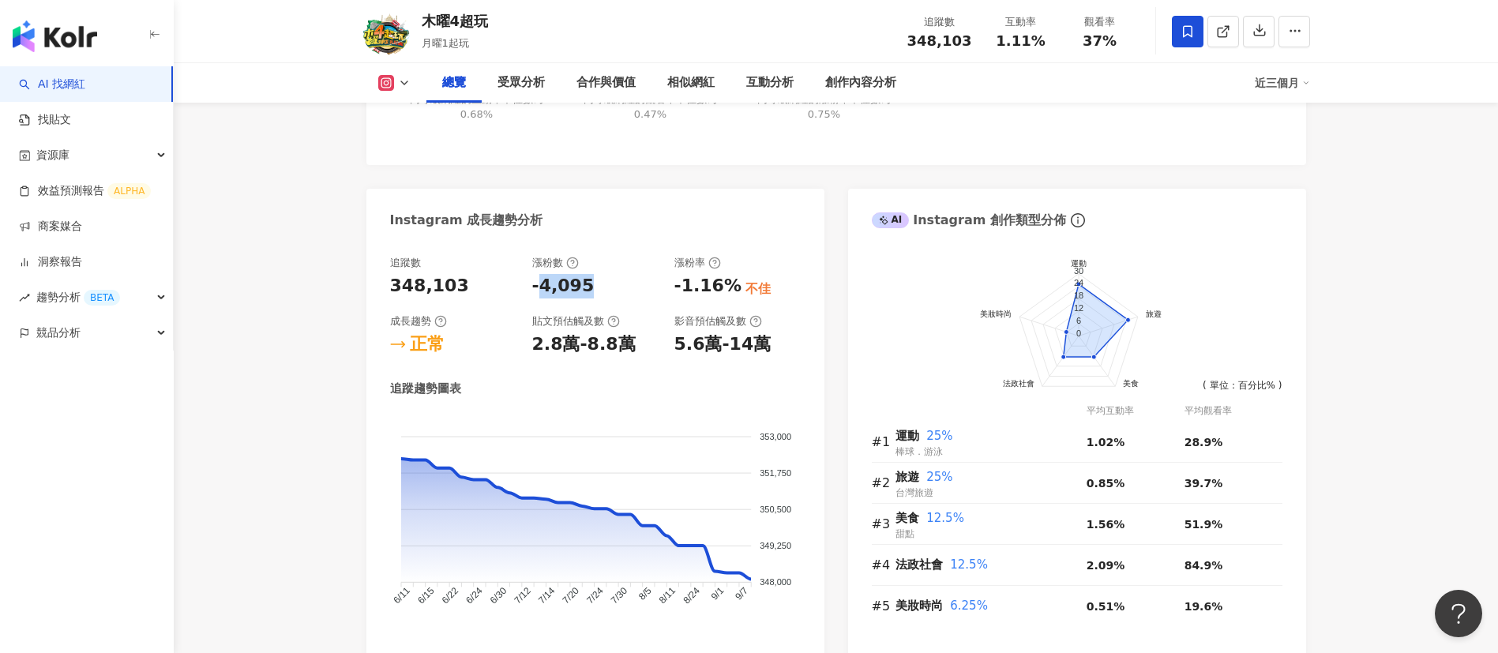
copy div "4,095"
